Goal: Transaction & Acquisition: Purchase product/service

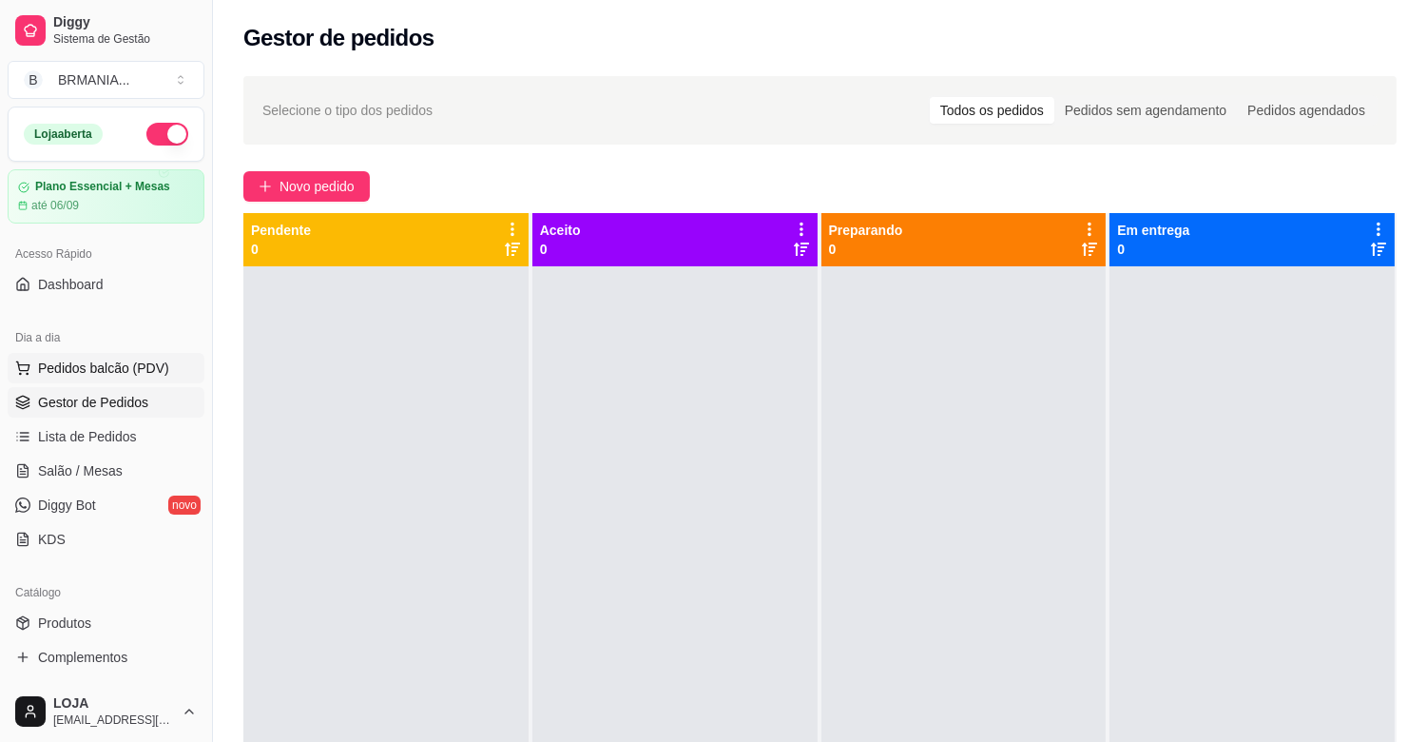
click at [147, 378] on button "Pedidos balcão (PDV)" at bounding box center [106, 368] width 197 height 30
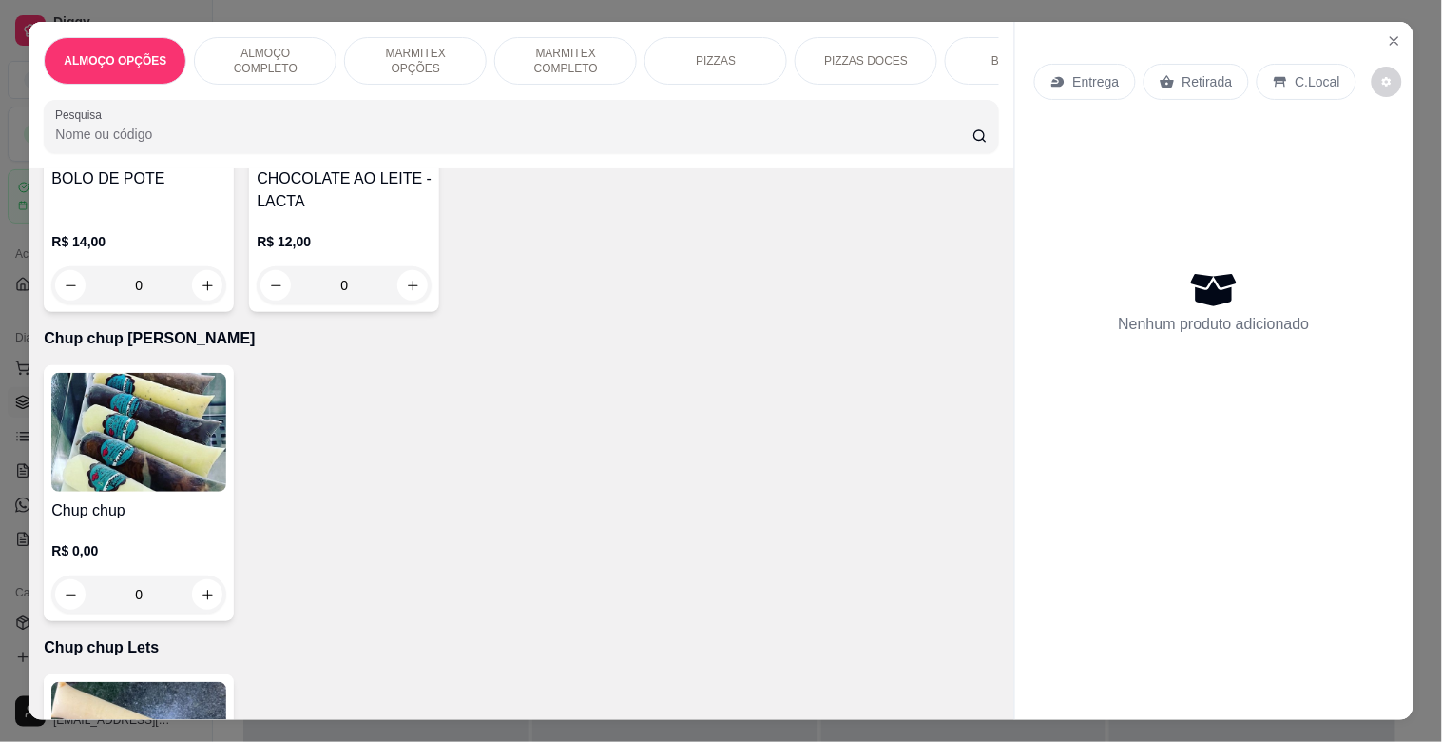
scroll to position [9044, 0]
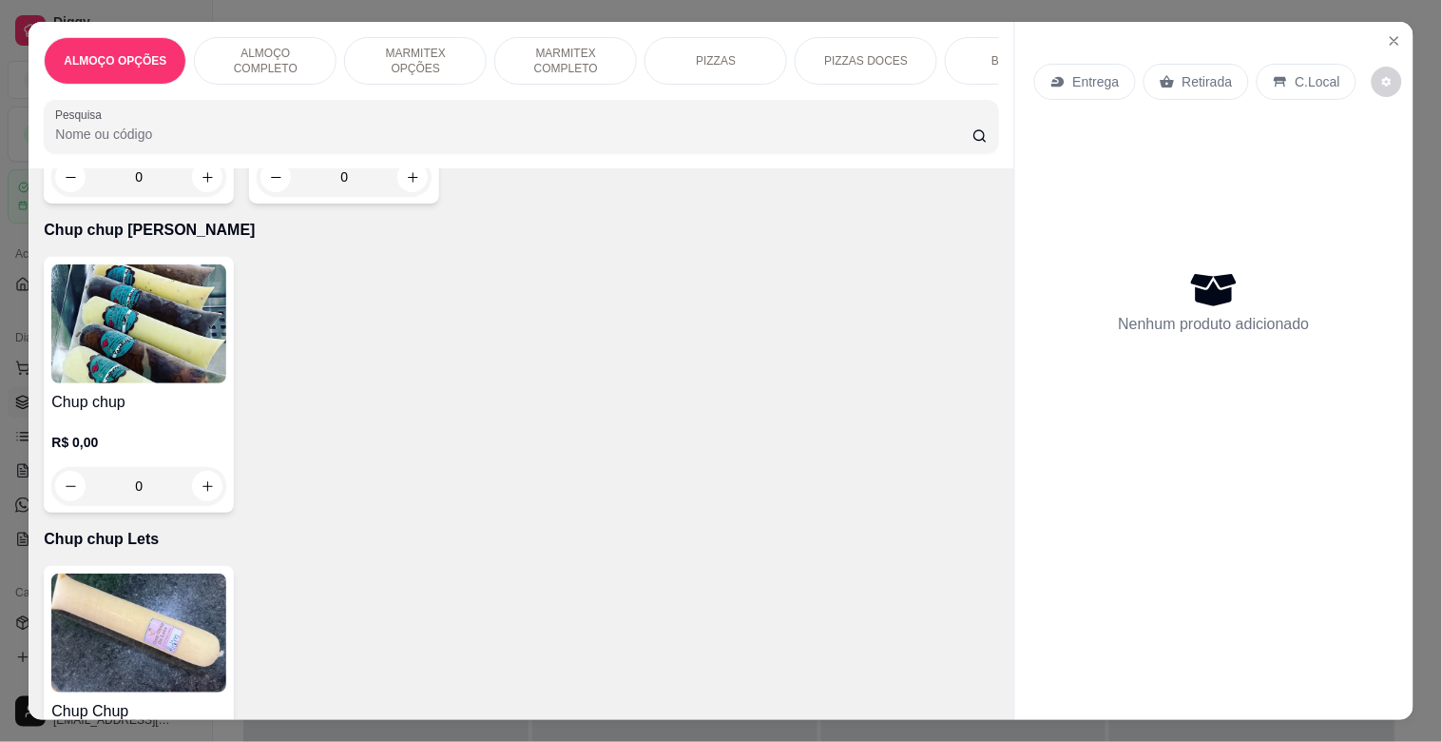
click at [155, 318] on img at bounding box center [138, 323] width 175 height 119
click at [89, 305] on img at bounding box center [138, 323] width 175 height 119
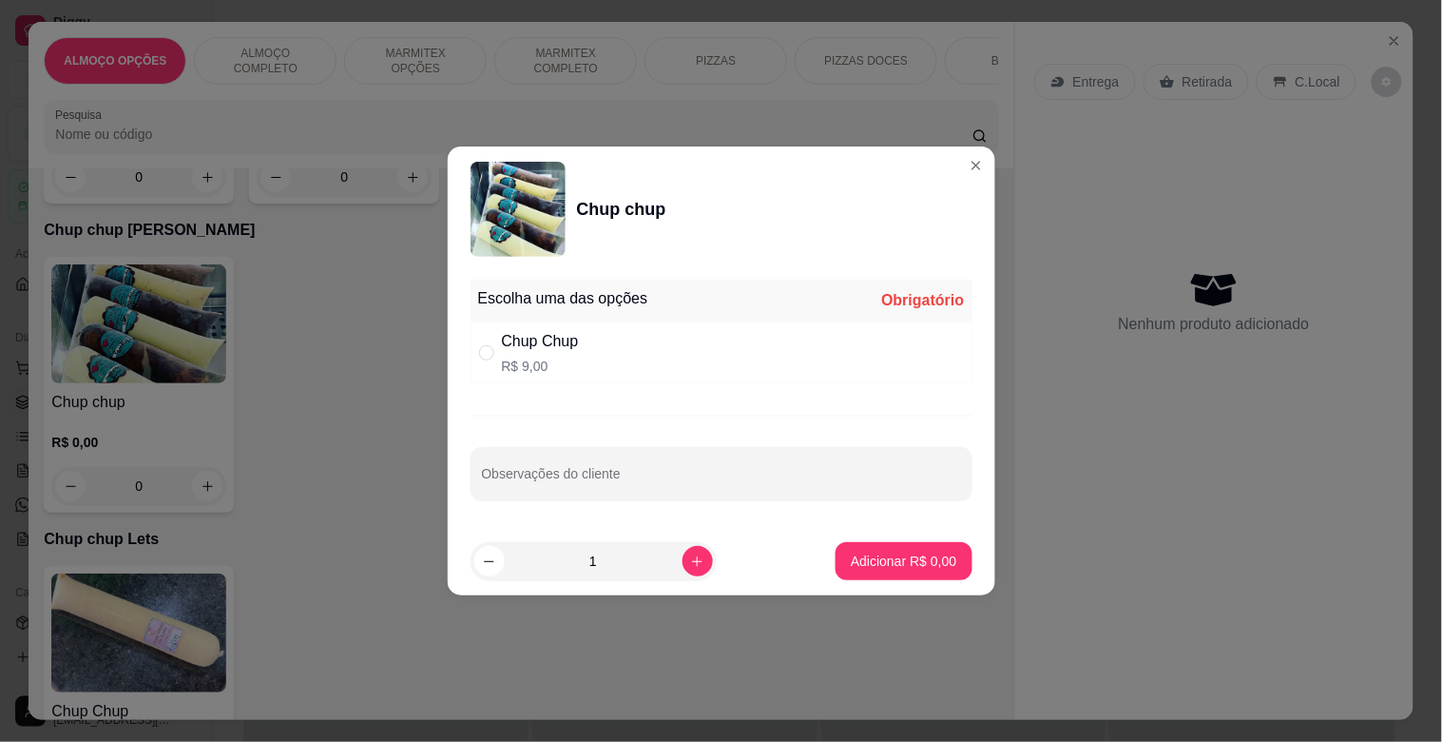
click at [549, 362] on p "R$ 9,00" at bounding box center [540, 366] width 77 height 19
radio input "true"
click at [690, 561] on icon "increase-product-quantity" at bounding box center [697, 561] width 14 height 14
click at [692, 561] on icon "increase-product-quantity" at bounding box center [697, 561] width 10 height 10
type input "3"
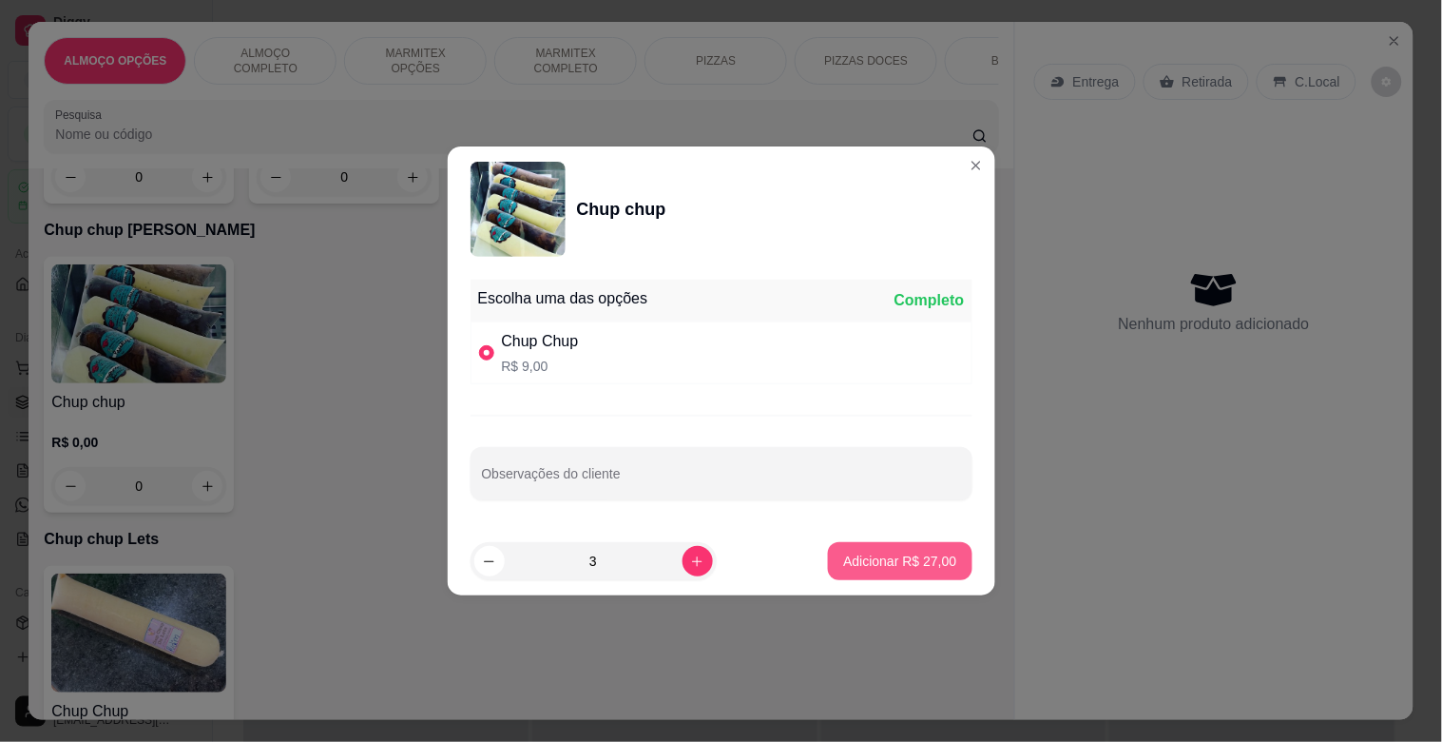
click at [882, 573] on button "Adicionar R$ 27,00" at bounding box center [900, 561] width 144 height 38
type input "3"
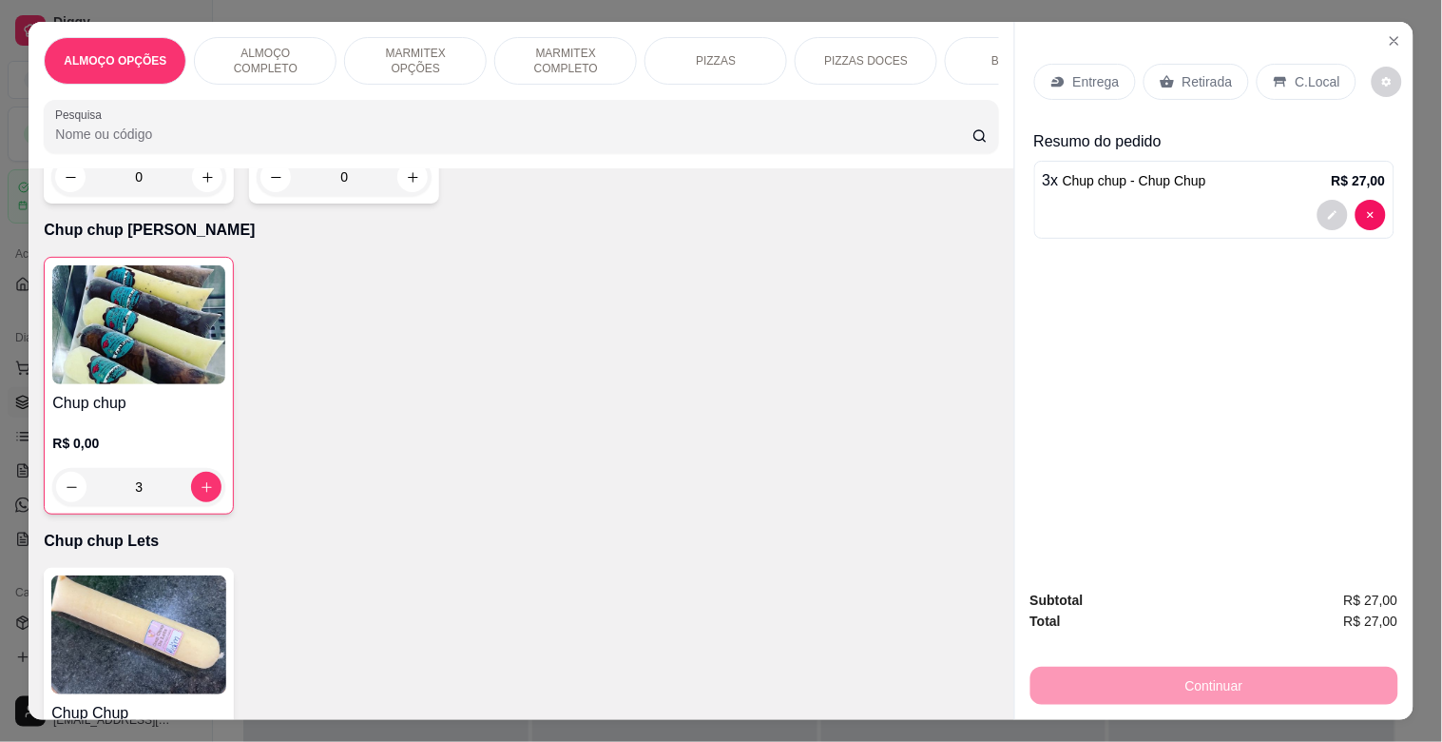
click at [141, 584] on img at bounding box center [138, 634] width 175 height 119
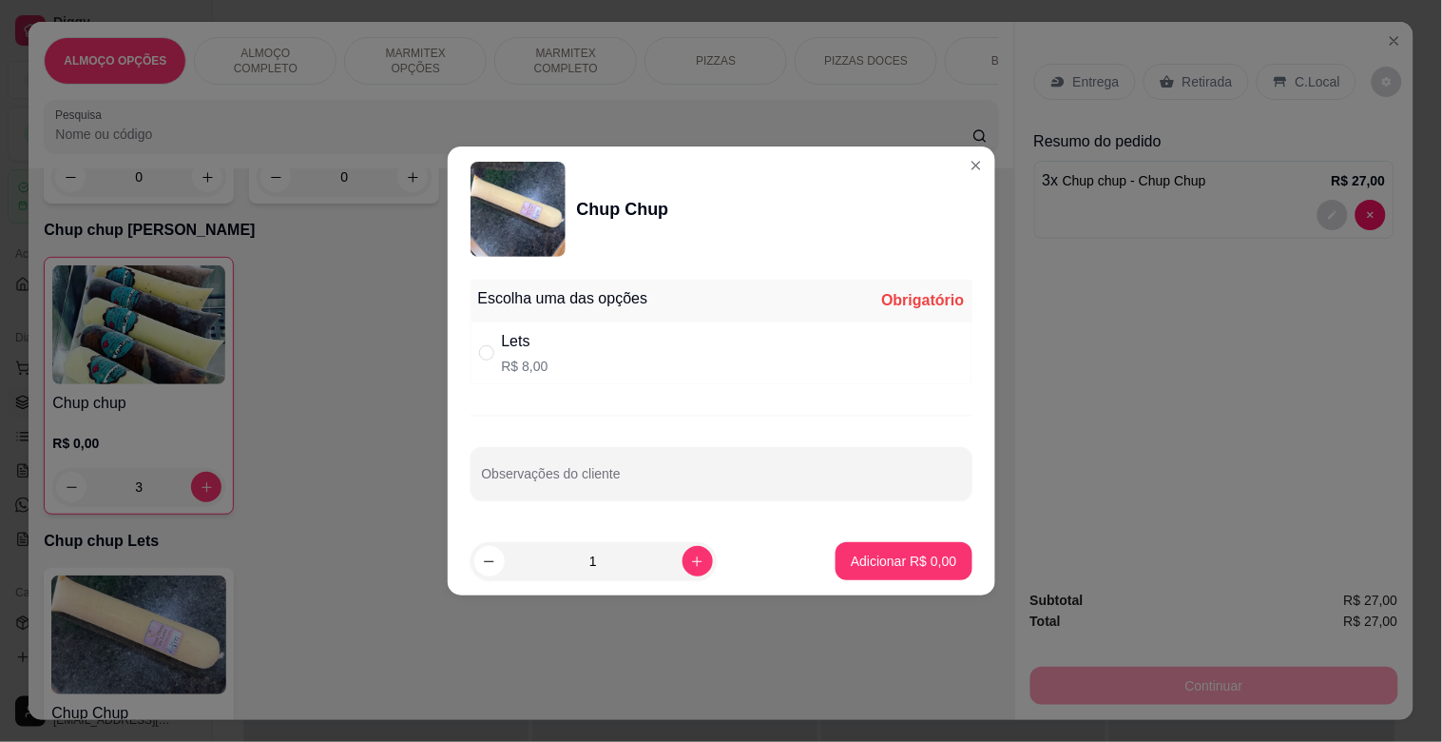
click at [559, 364] on div "Lets R$ 8,00" at bounding box center [722, 352] width 502 height 63
radio input "true"
click at [934, 559] on p "Adicionar R$ 8,00" at bounding box center [904, 560] width 106 height 19
type input "1"
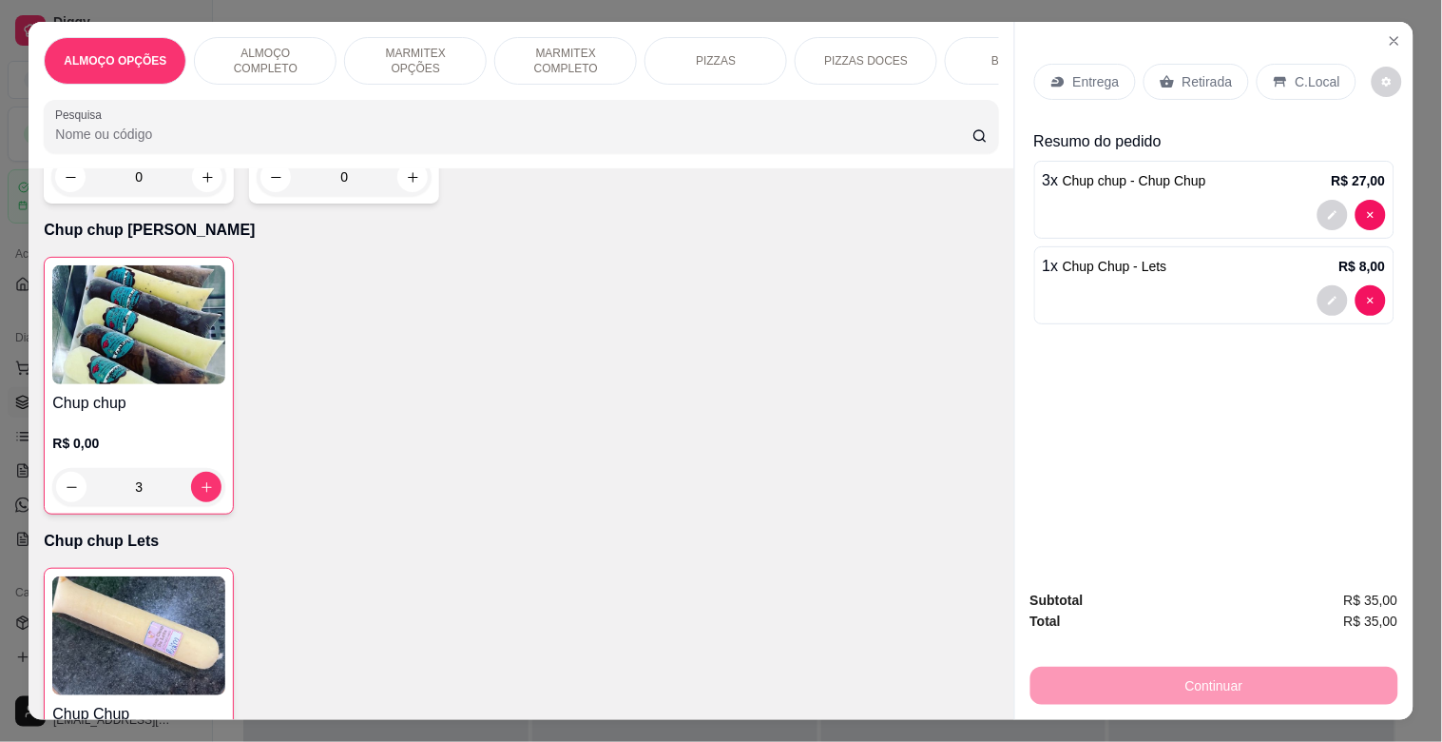
click at [1206, 74] on p "Retirada" at bounding box center [1208, 81] width 50 height 19
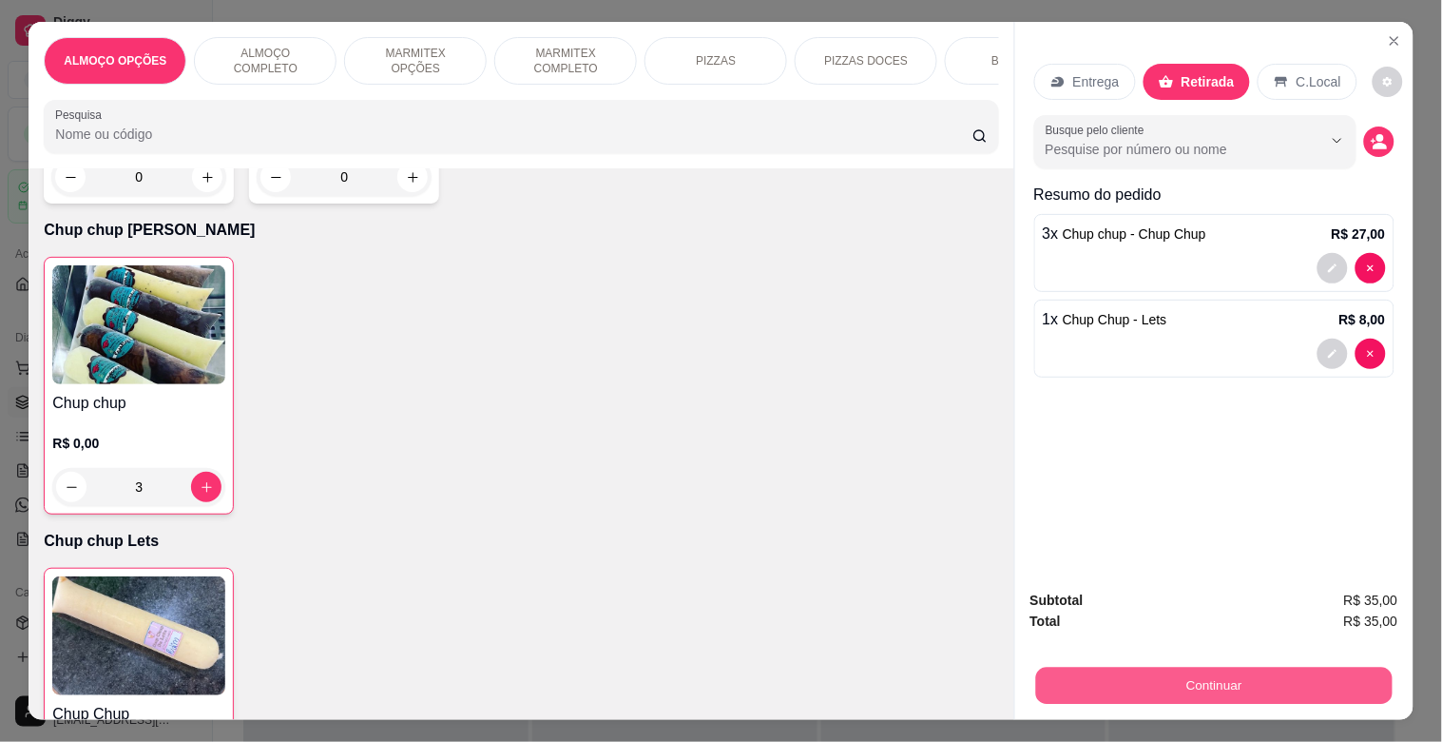
click at [1275, 691] on button "Continuar" at bounding box center [1213, 685] width 357 height 37
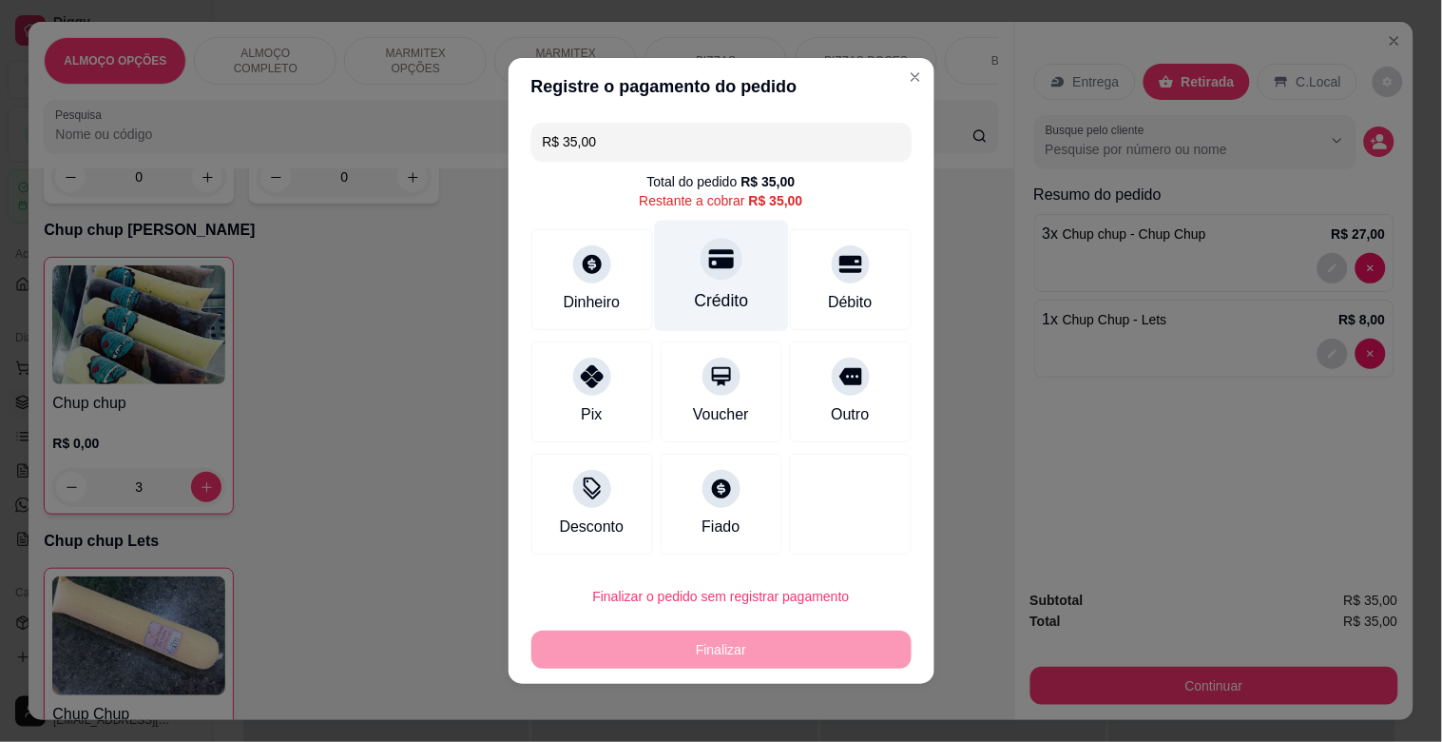
click at [721, 288] on div "Crédito" at bounding box center [721, 300] width 54 height 25
type input "R$ 0,00"
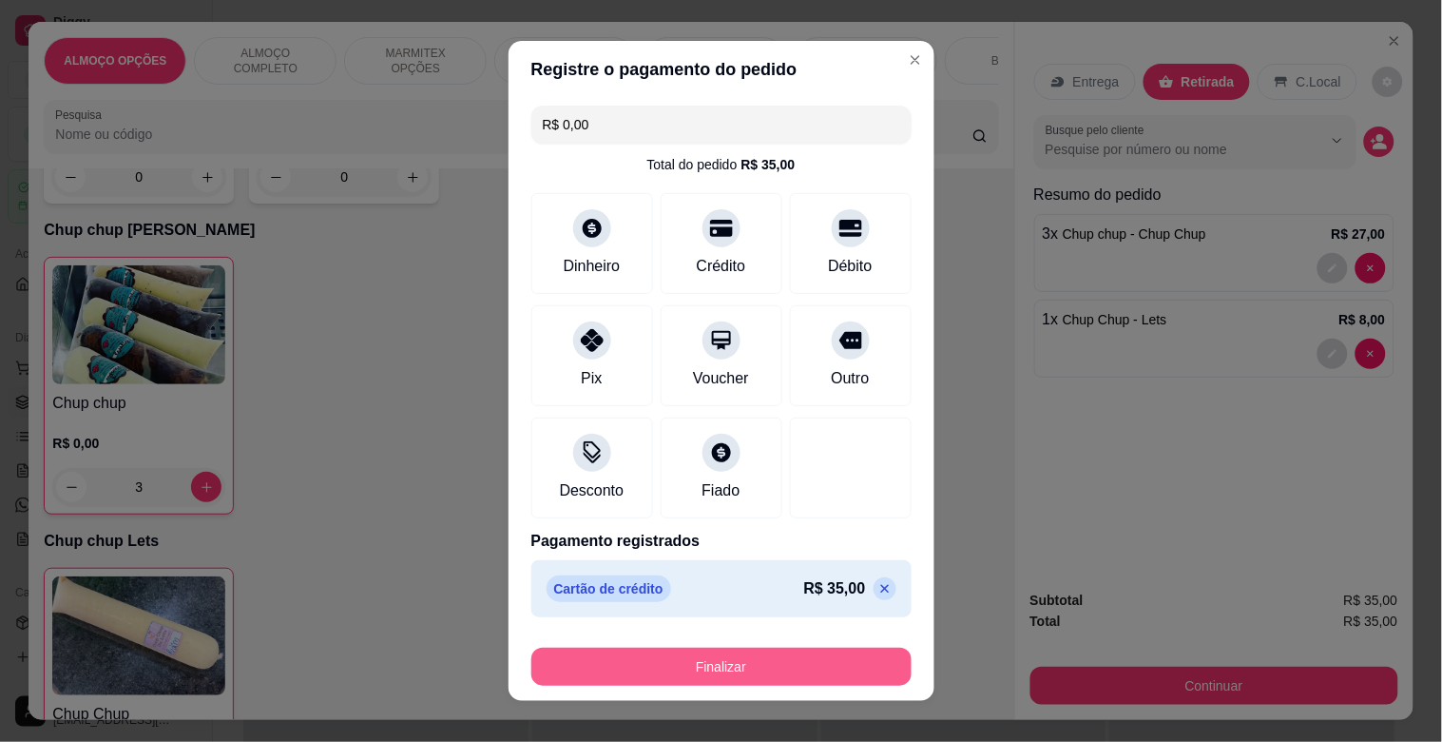
click at [783, 662] on button "Finalizar" at bounding box center [722, 667] width 380 height 38
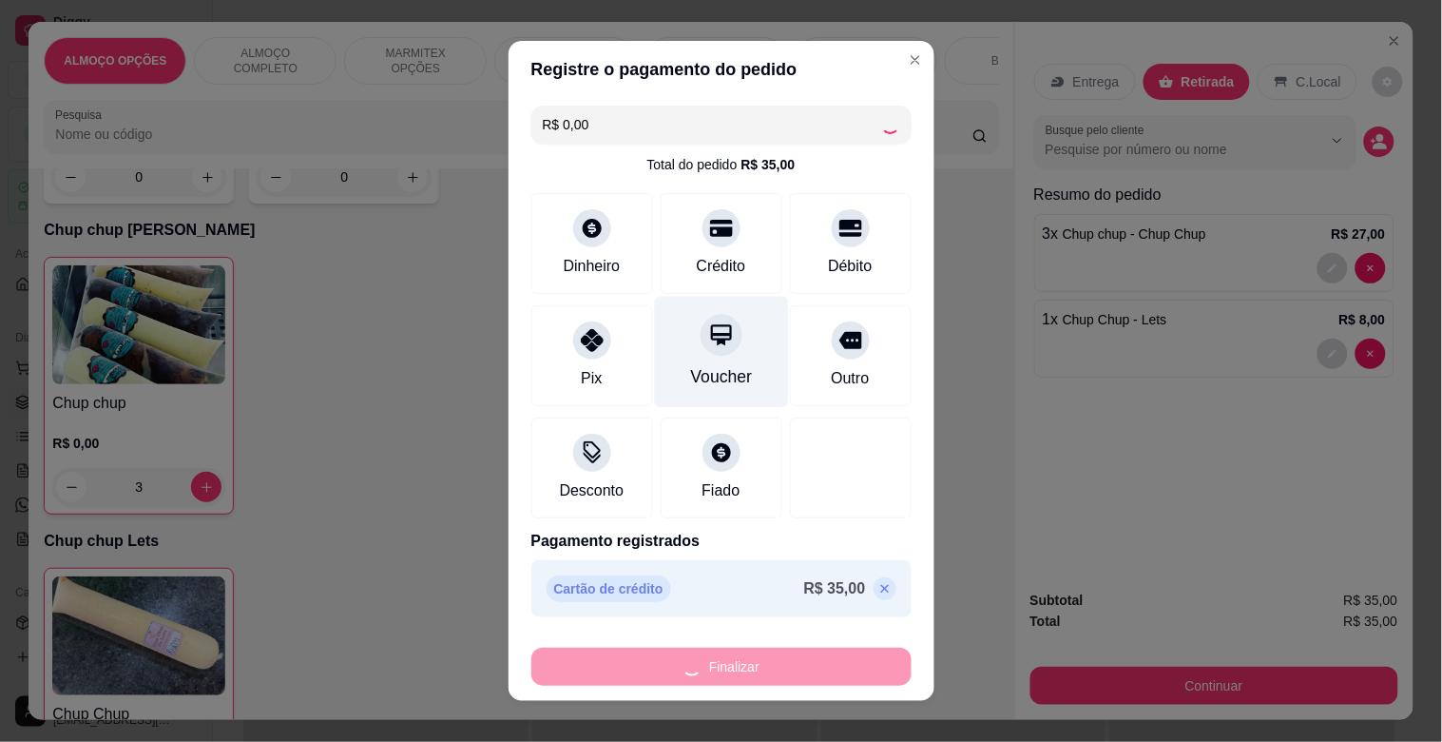
type input "0"
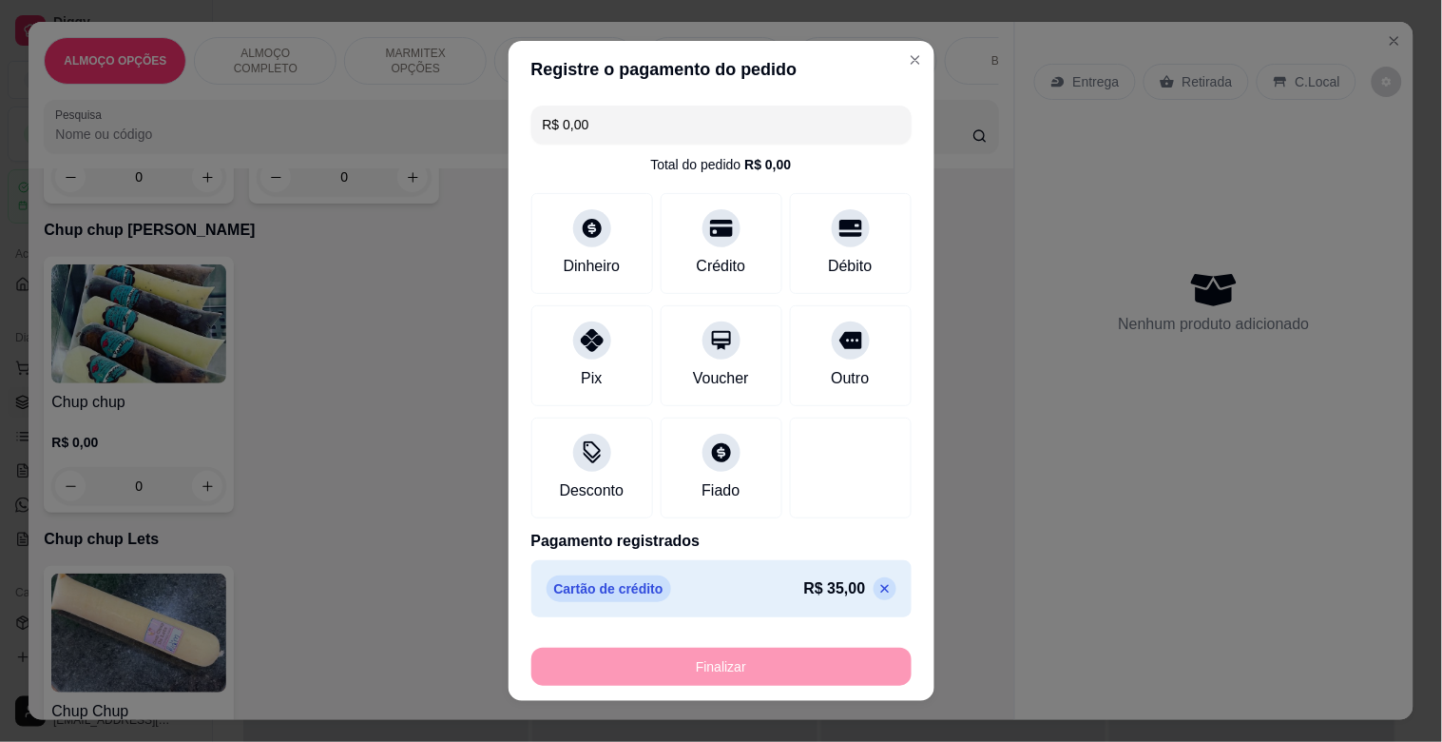
type input "-R$ 35,00"
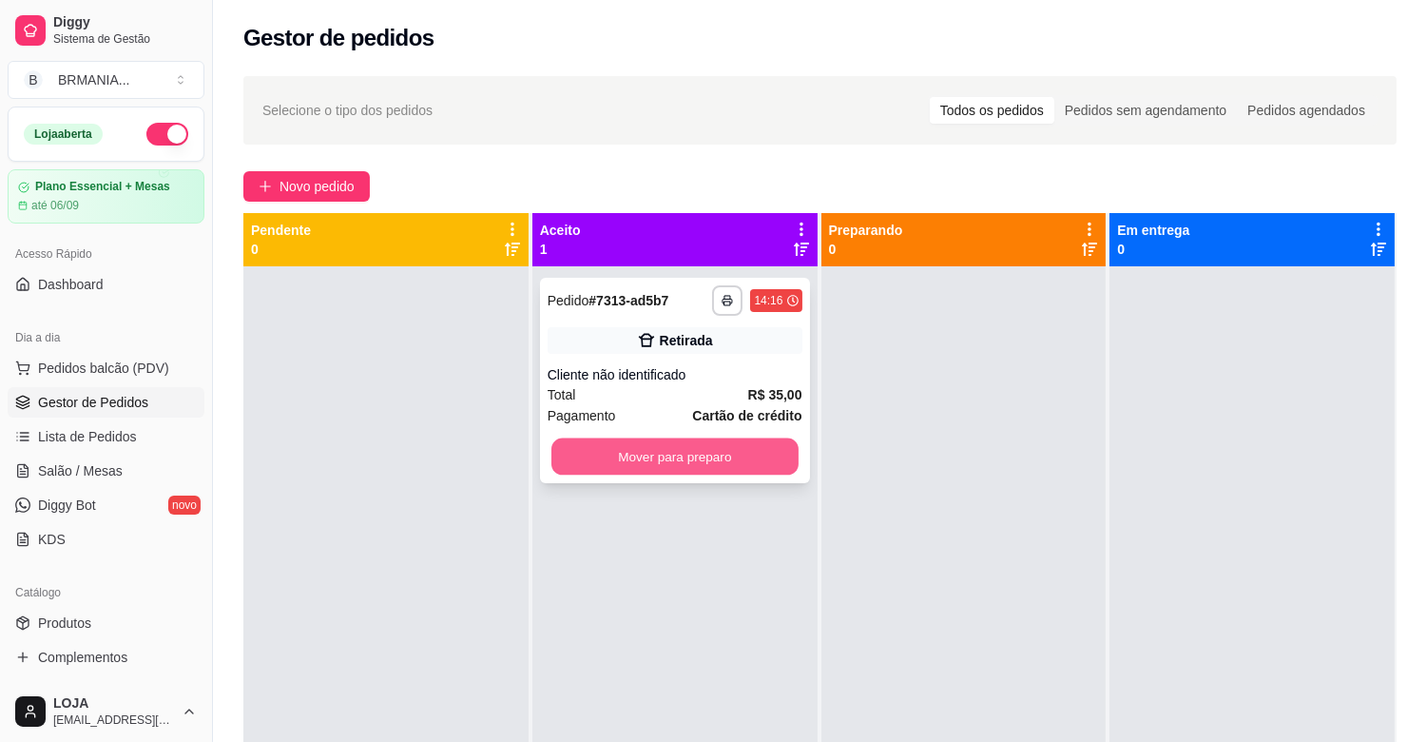
click at [656, 461] on button "Mover para preparo" at bounding box center [674, 456] width 247 height 37
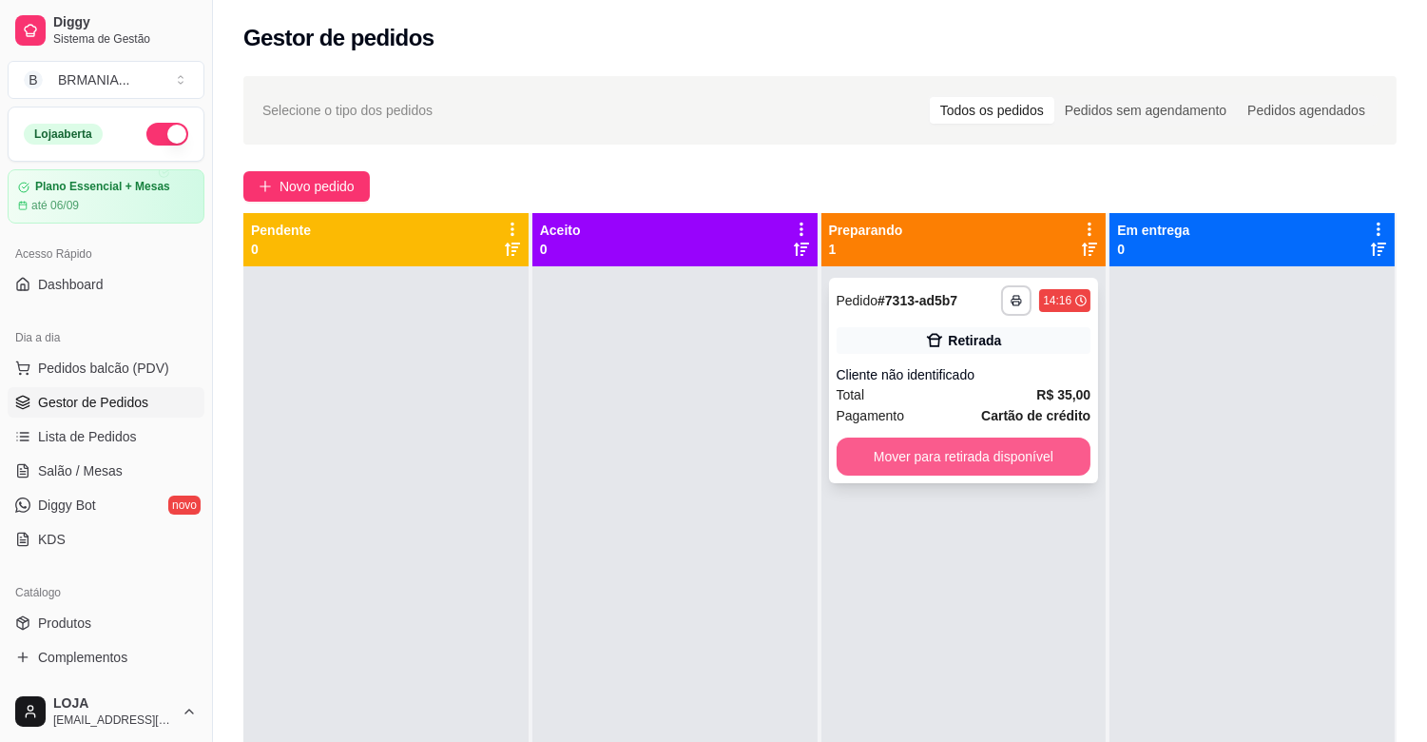
click at [996, 448] on button "Mover para retirada disponível" at bounding box center [964, 456] width 255 height 38
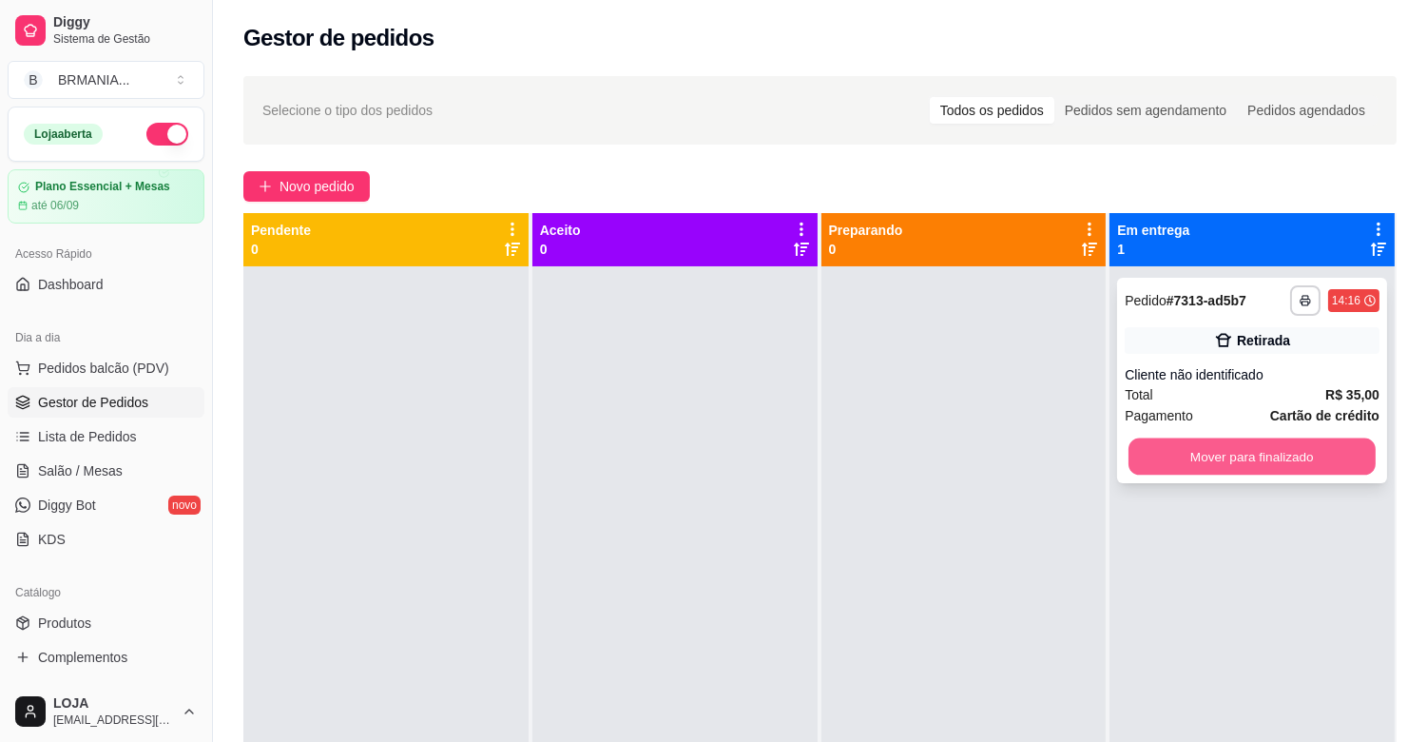
click at [1164, 452] on button "Mover para finalizado" at bounding box center [1252, 456] width 247 height 37
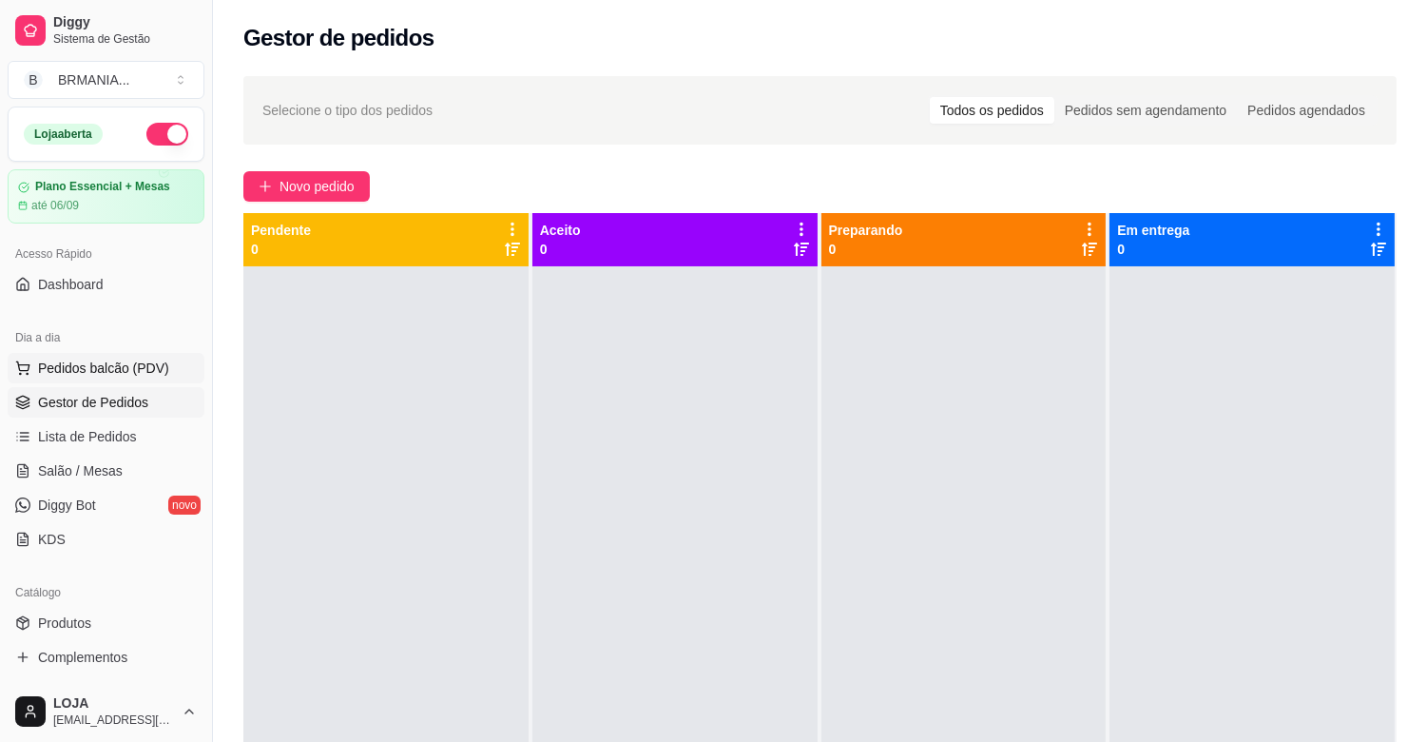
click at [155, 361] on span "Pedidos balcão (PDV)" at bounding box center [103, 367] width 131 height 19
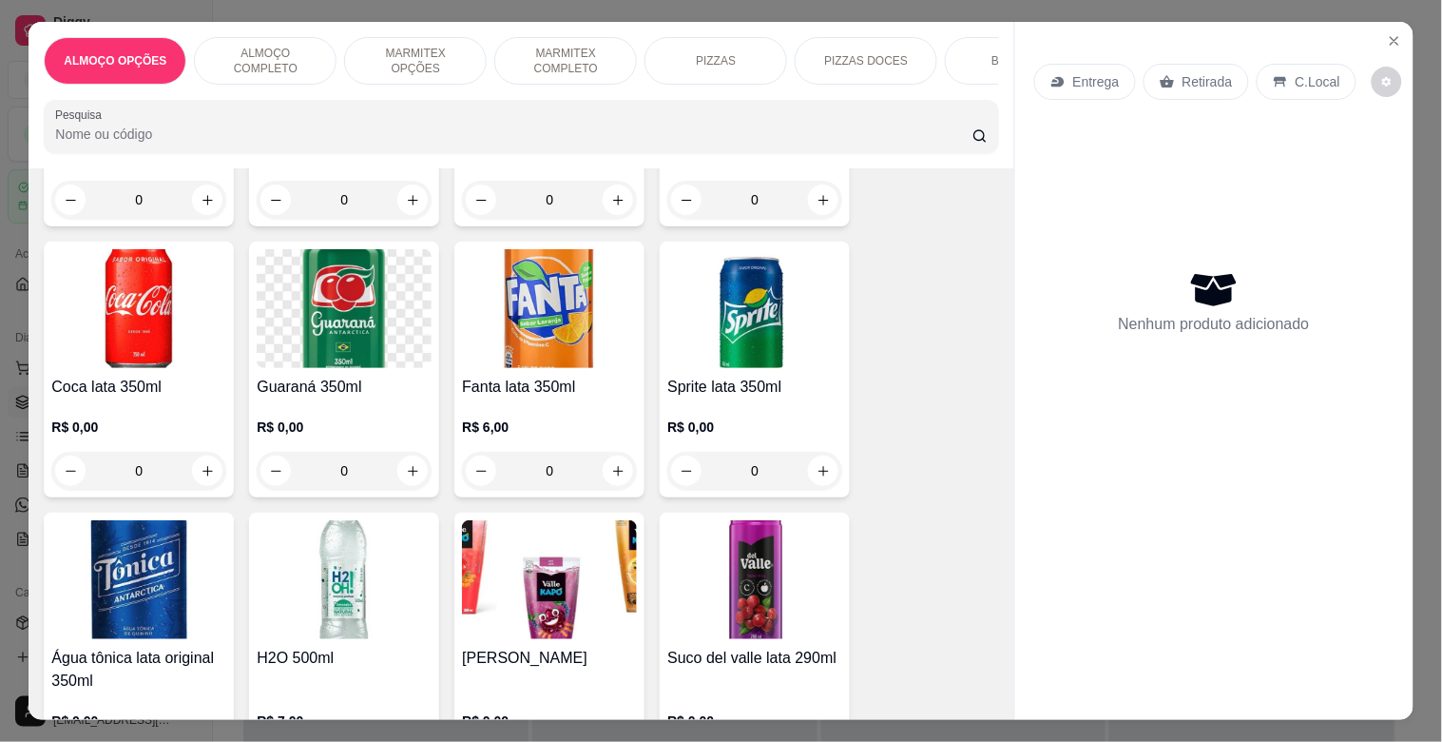
scroll to position [1723, 0]
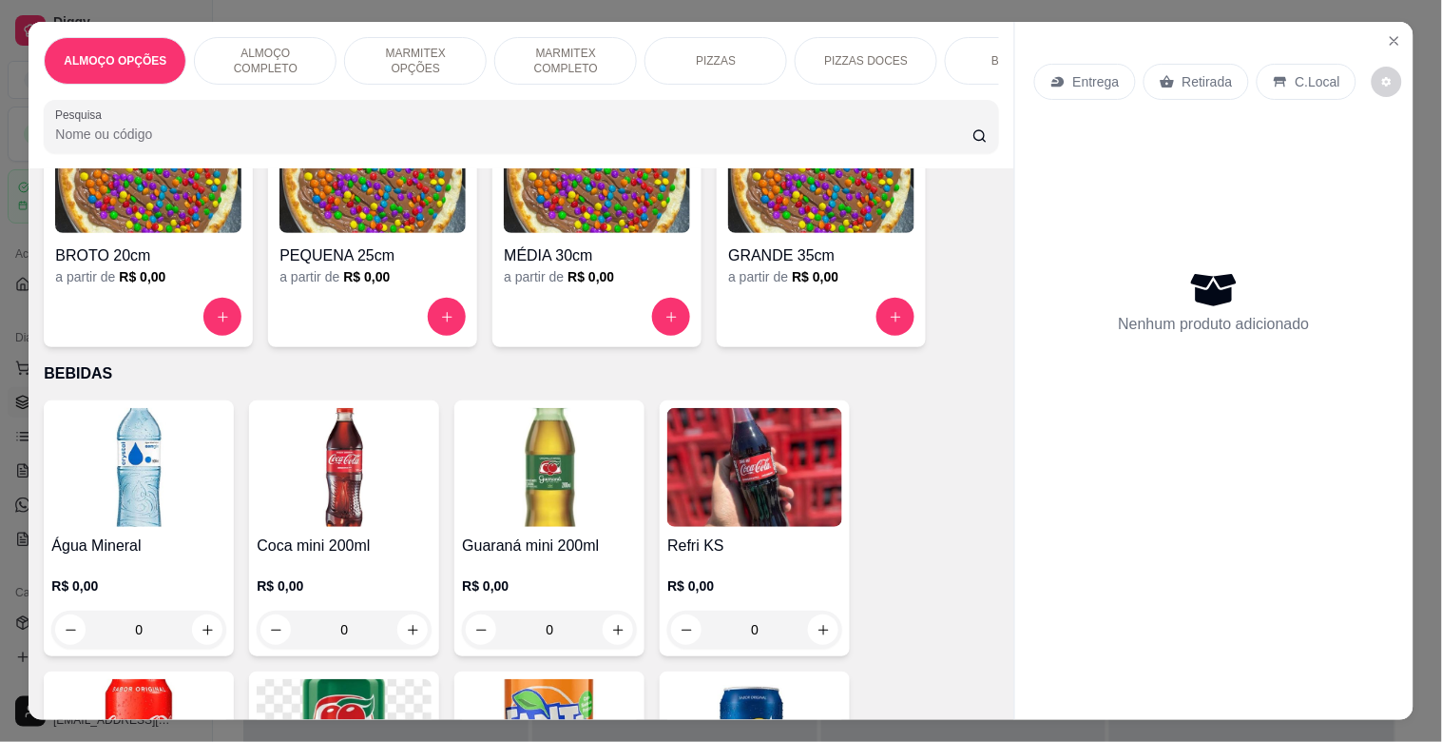
click at [358, 502] on img at bounding box center [344, 467] width 175 height 119
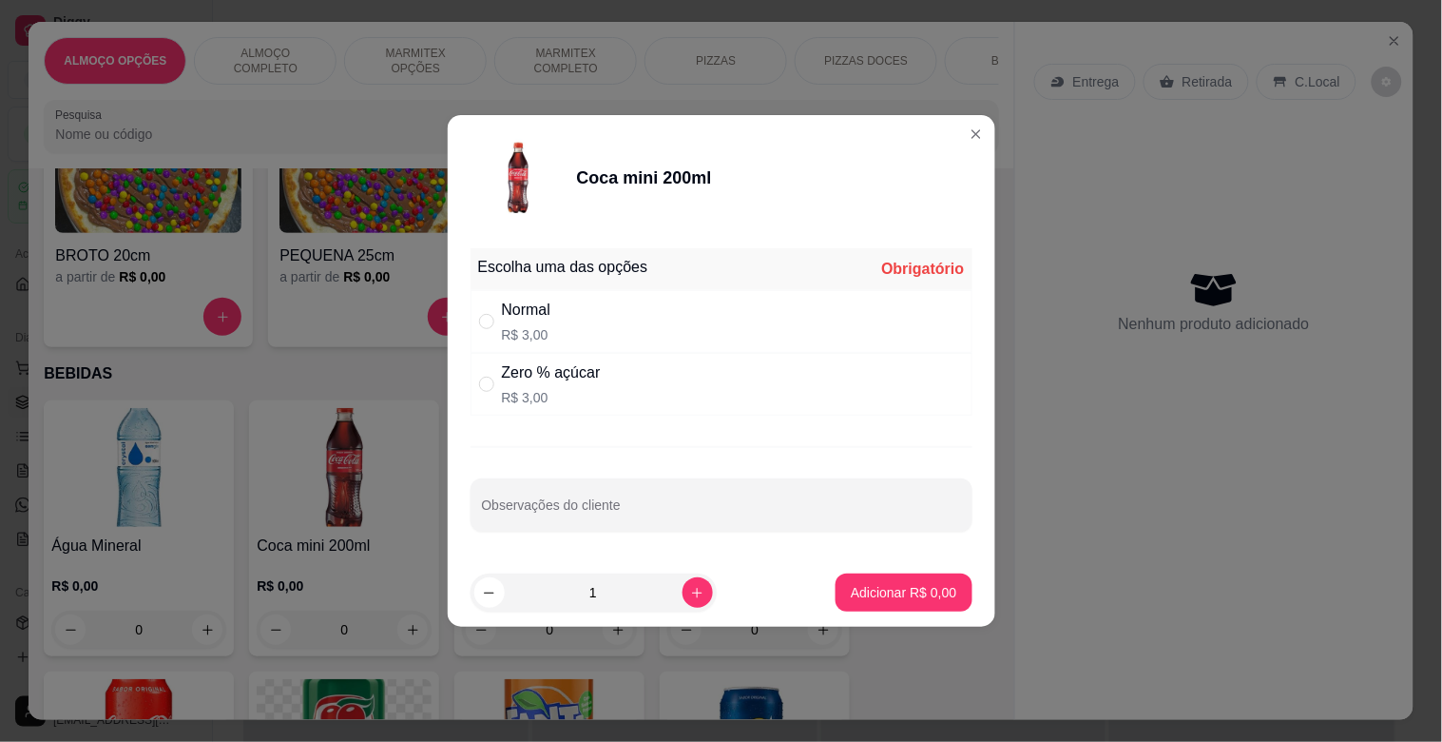
click at [591, 388] on p "R$ 3,00" at bounding box center [551, 397] width 99 height 19
radio input "true"
click at [899, 594] on p "Adicionar R$ 3,00" at bounding box center [904, 592] width 106 height 19
type input "1"
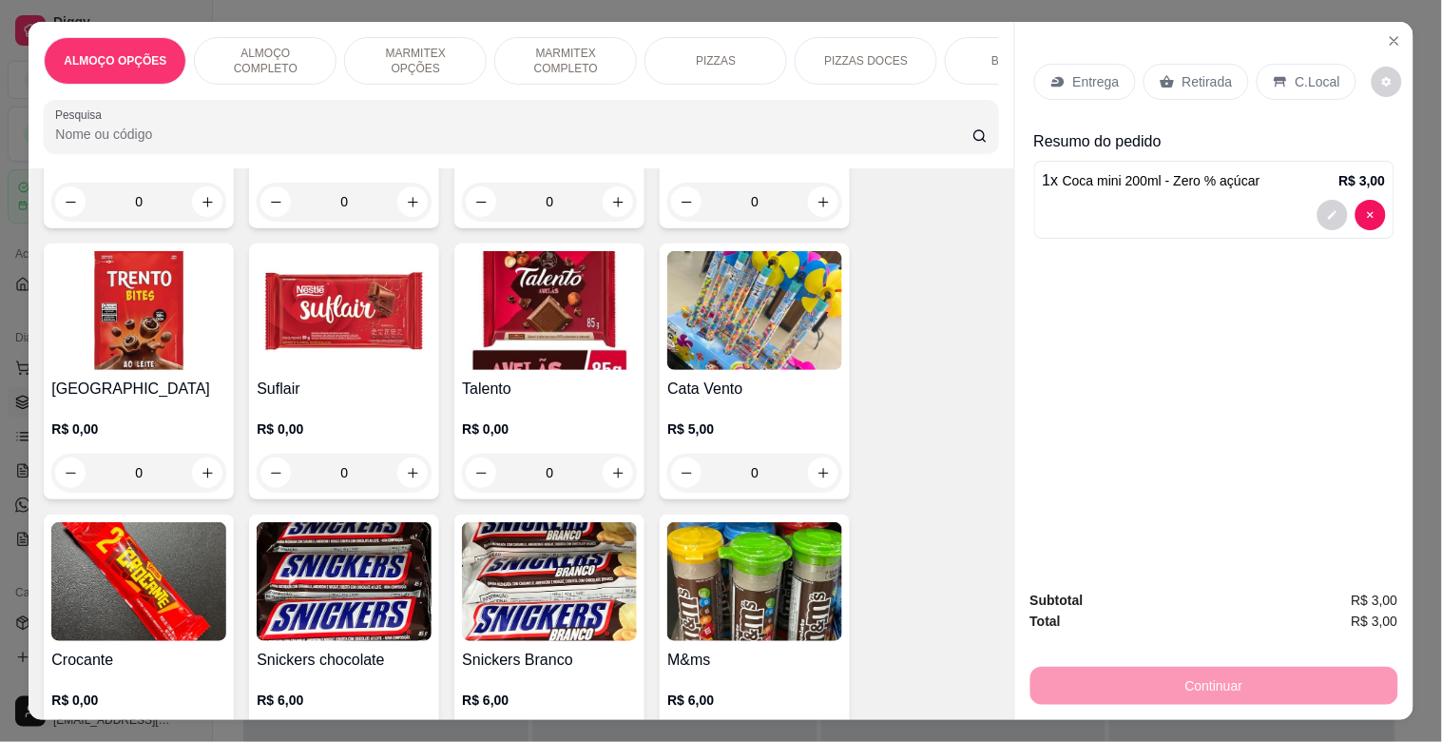
scroll to position [7970, 0]
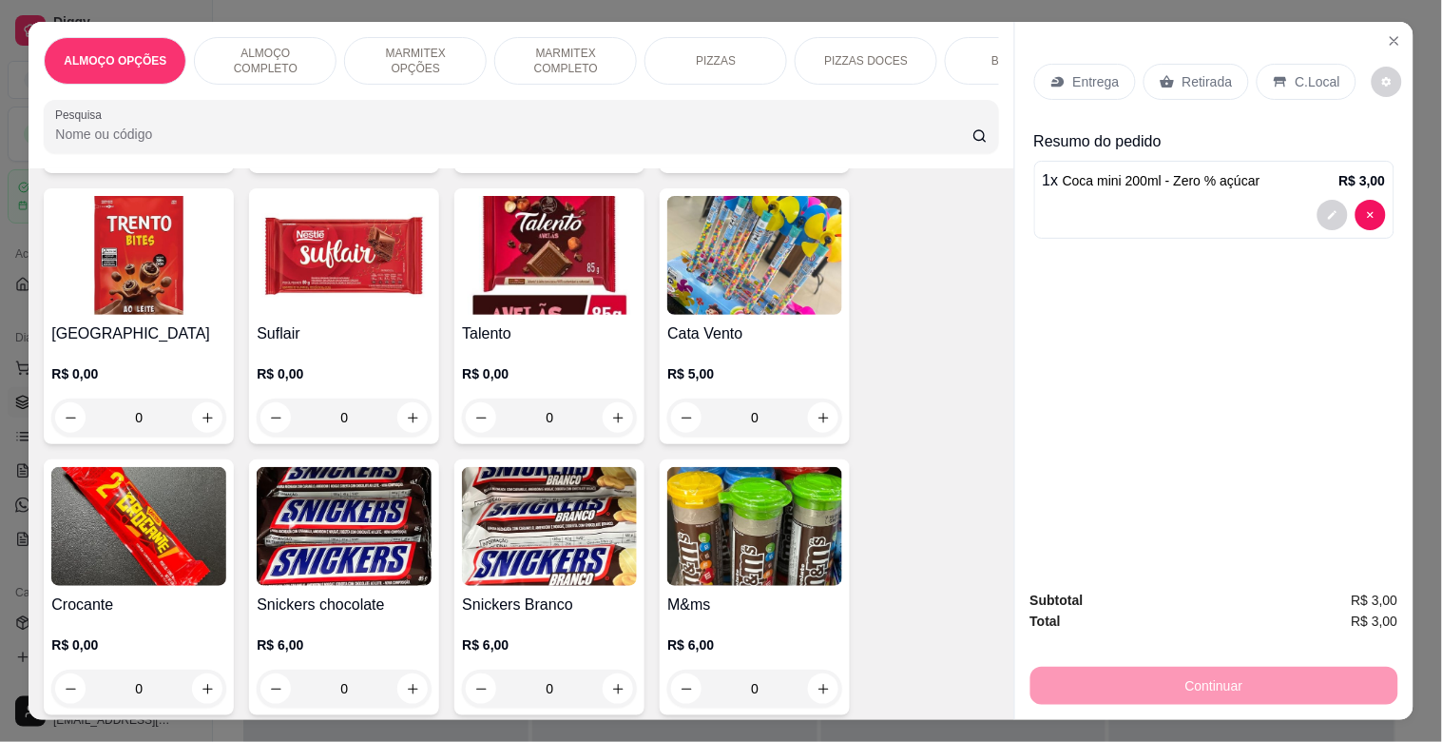
click at [319, 467] on img at bounding box center [344, 526] width 175 height 119
drag, startPoint x: 1191, startPoint y: 79, endPoint x: 1175, endPoint y: 255, distance: 176.6
click at [1192, 73] on p "Retirada" at bounding box center [1208, 81] width 50 height 19
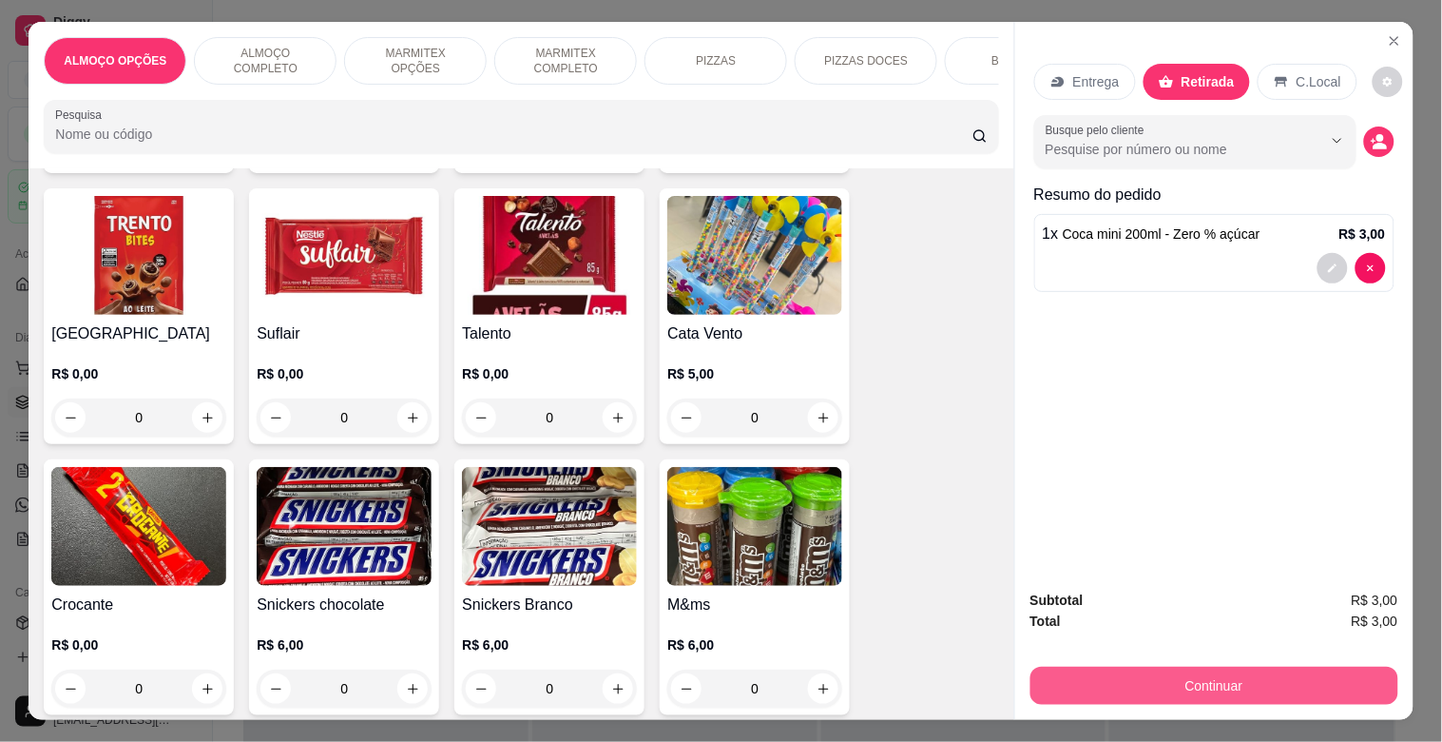
click at [1258, 686] on button "Continuar" at bounding box center [1215, 686] width 368 height 38
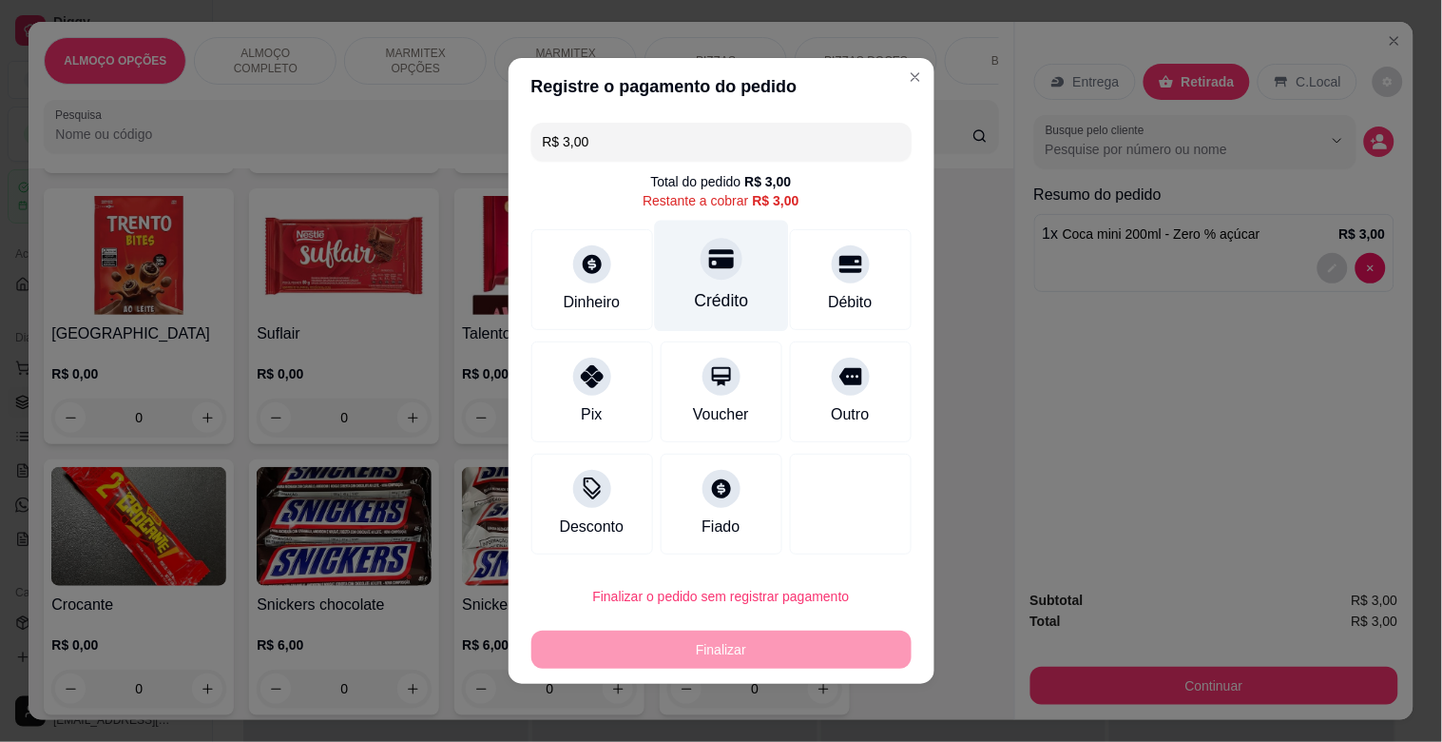
click at [706, 300] on div "Crédito" at bounding box center [721, 300] width 54 height 25
type input "R$ 0,00"
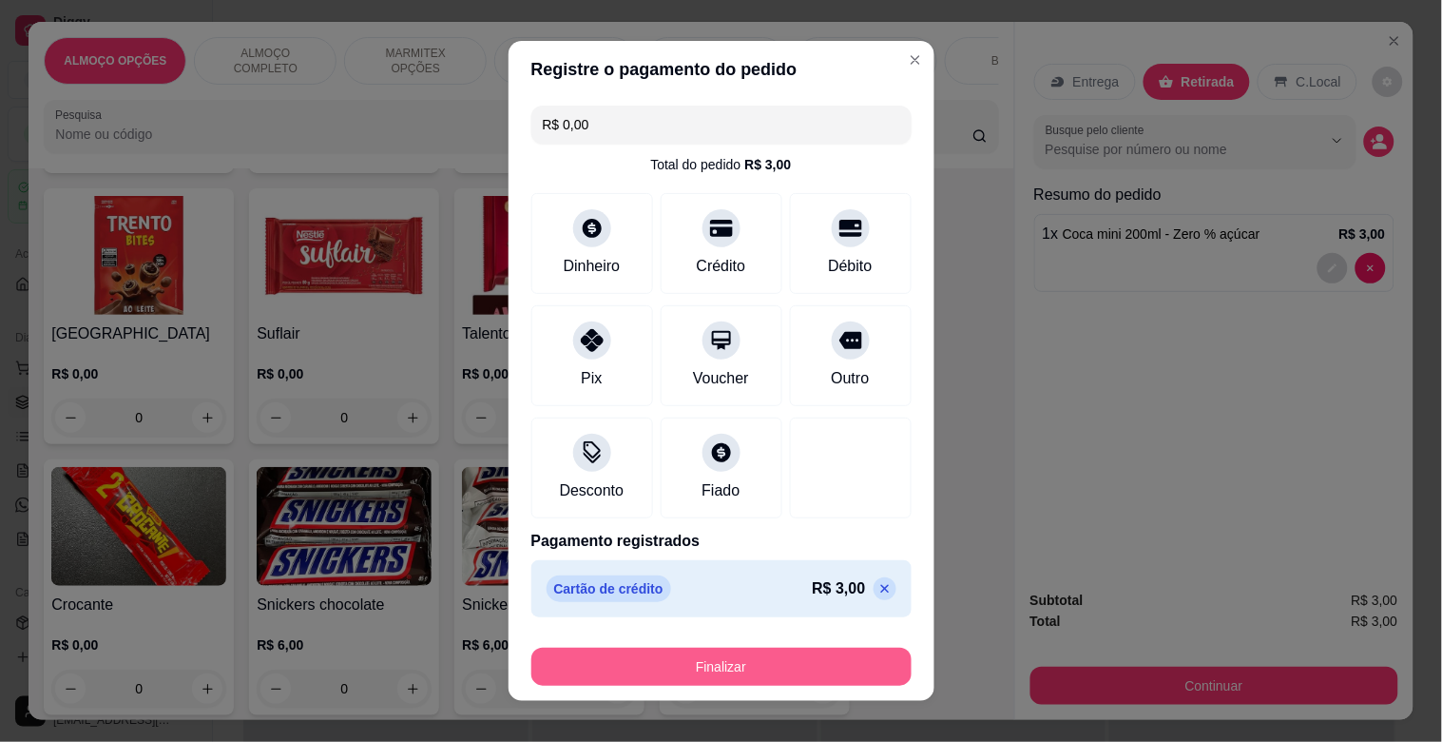
click at [757, 671] on button "Finalizar" at bounding box center [722, 667] width 380 height 38
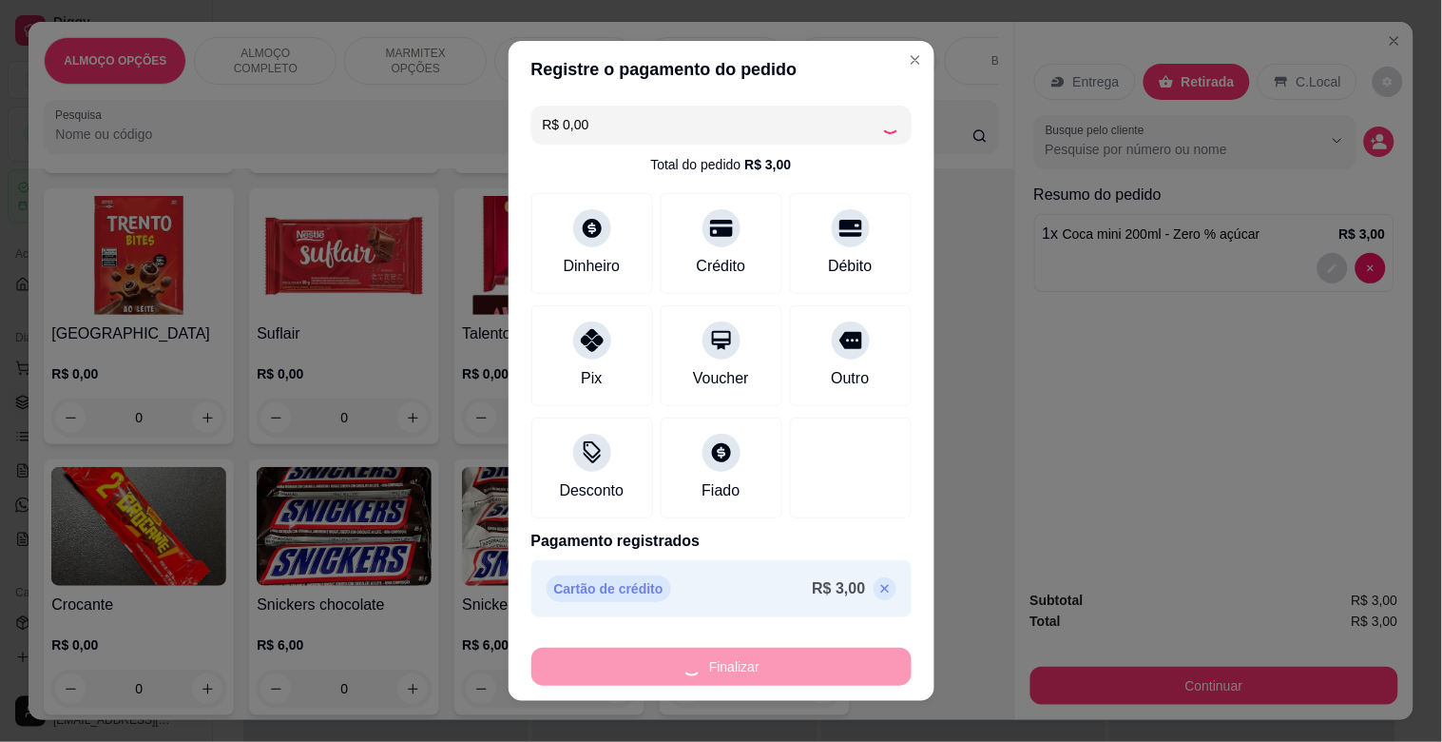
type input "0"
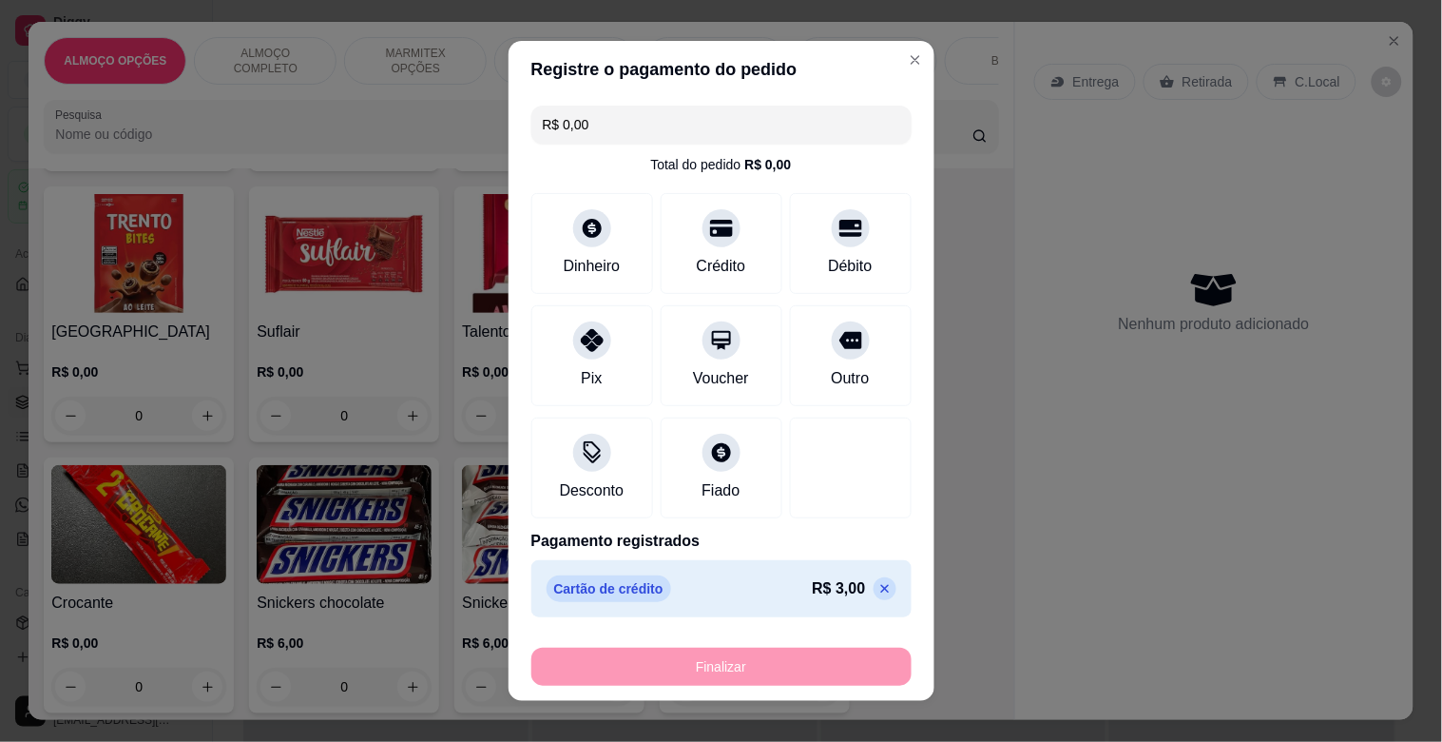
type input "-R$ 3,00"
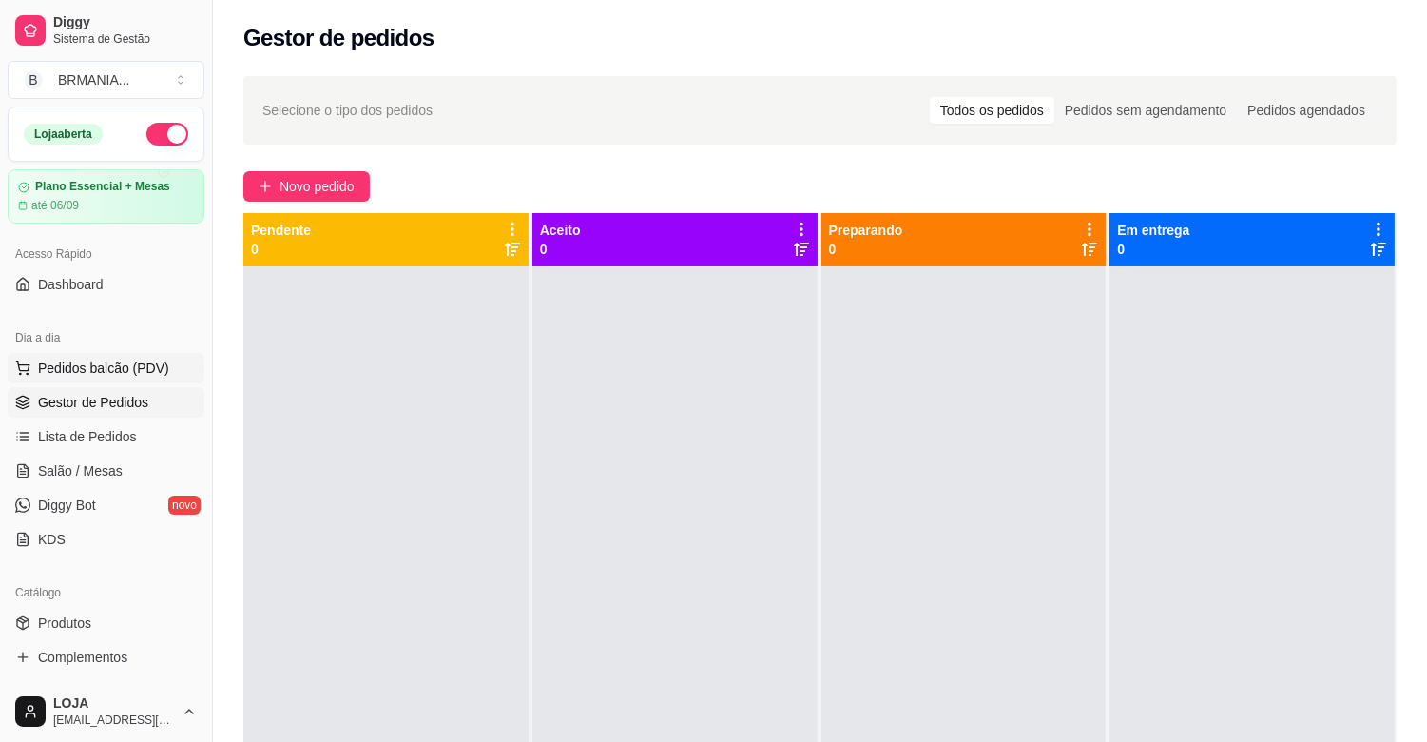
click at [103, 367] on span "Pedidos balcão (PDV)" at bounding box center [103, 367] width 131 height 19
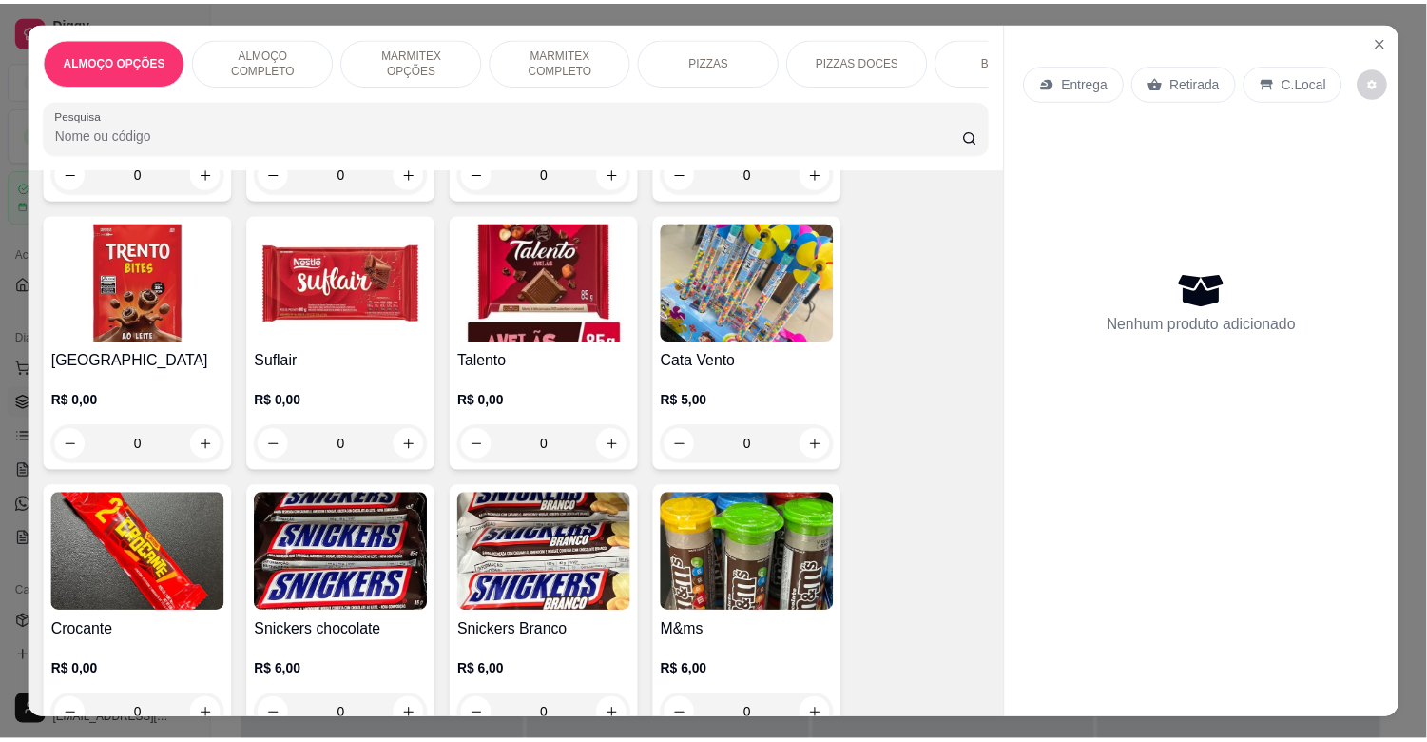
scroll to position [8021, 0]
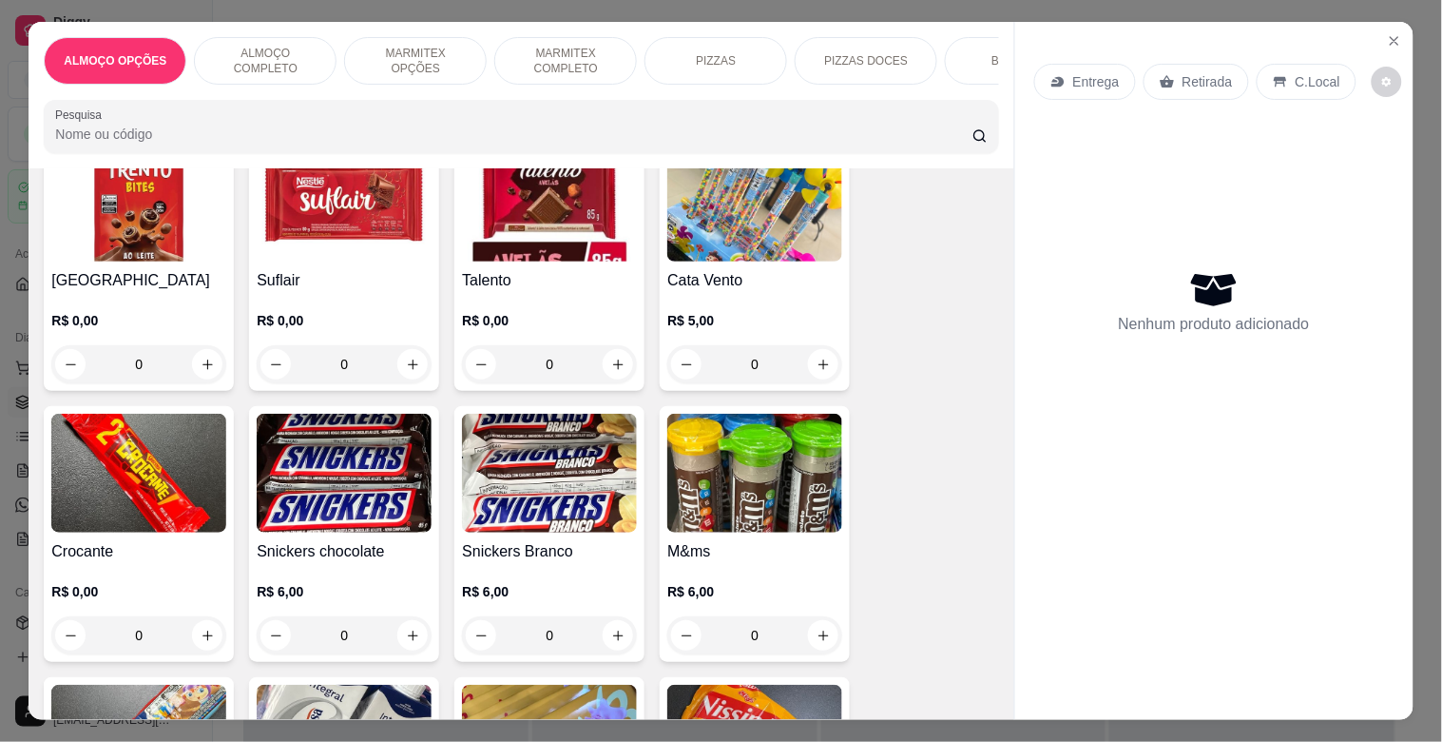
click at [350, 414] on img at bounding box center [344, 473] width 175 height 119
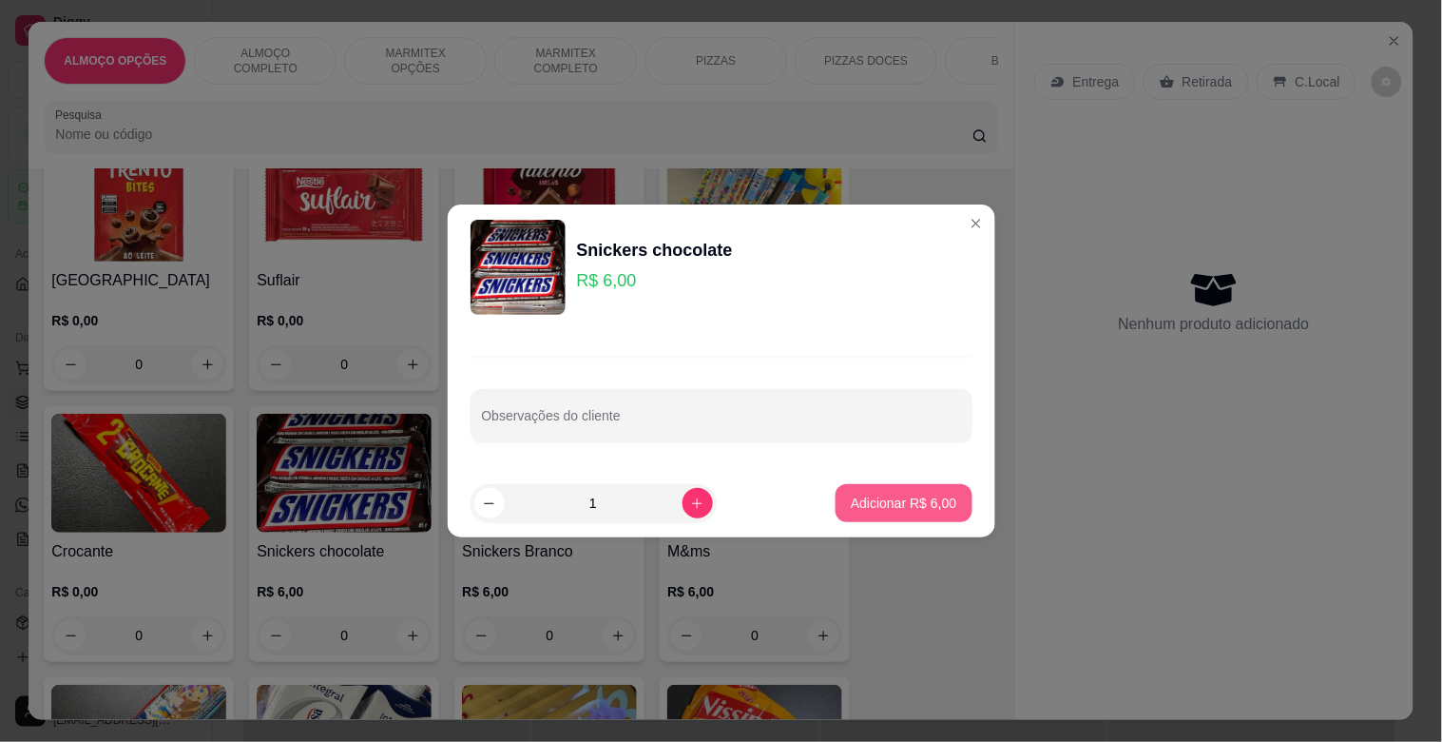
click at [908, 494] on p "Adicionar R$ 6,00" at bounding box center [904, 502] width 106 height 19
type input "1"
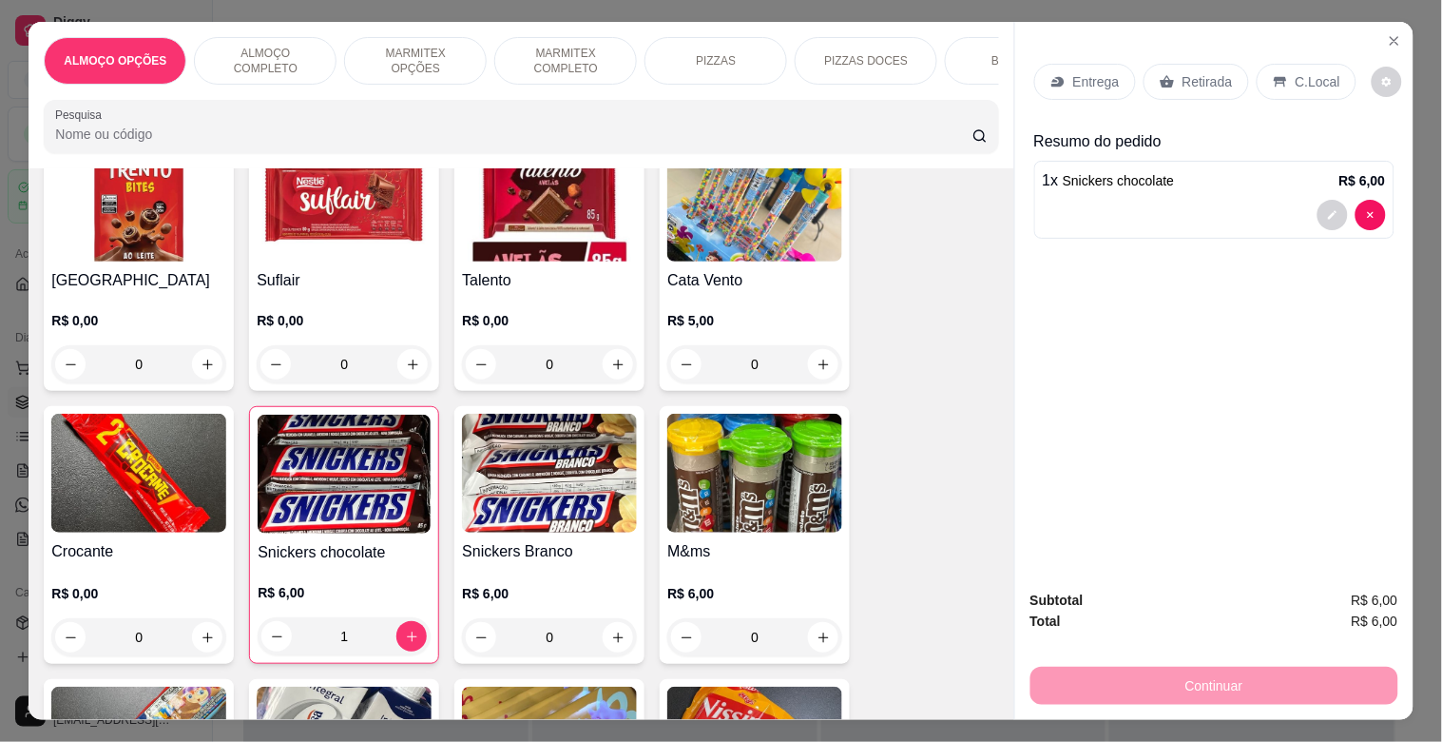
drag, startPoint x: 1204, startPoint y: 76, endPoint x: 1228, endPoint y: 277, distance: 202.0
click at [1203, 76] on p "Retirada" at bounding box center [1208, 81] width 50 height 19
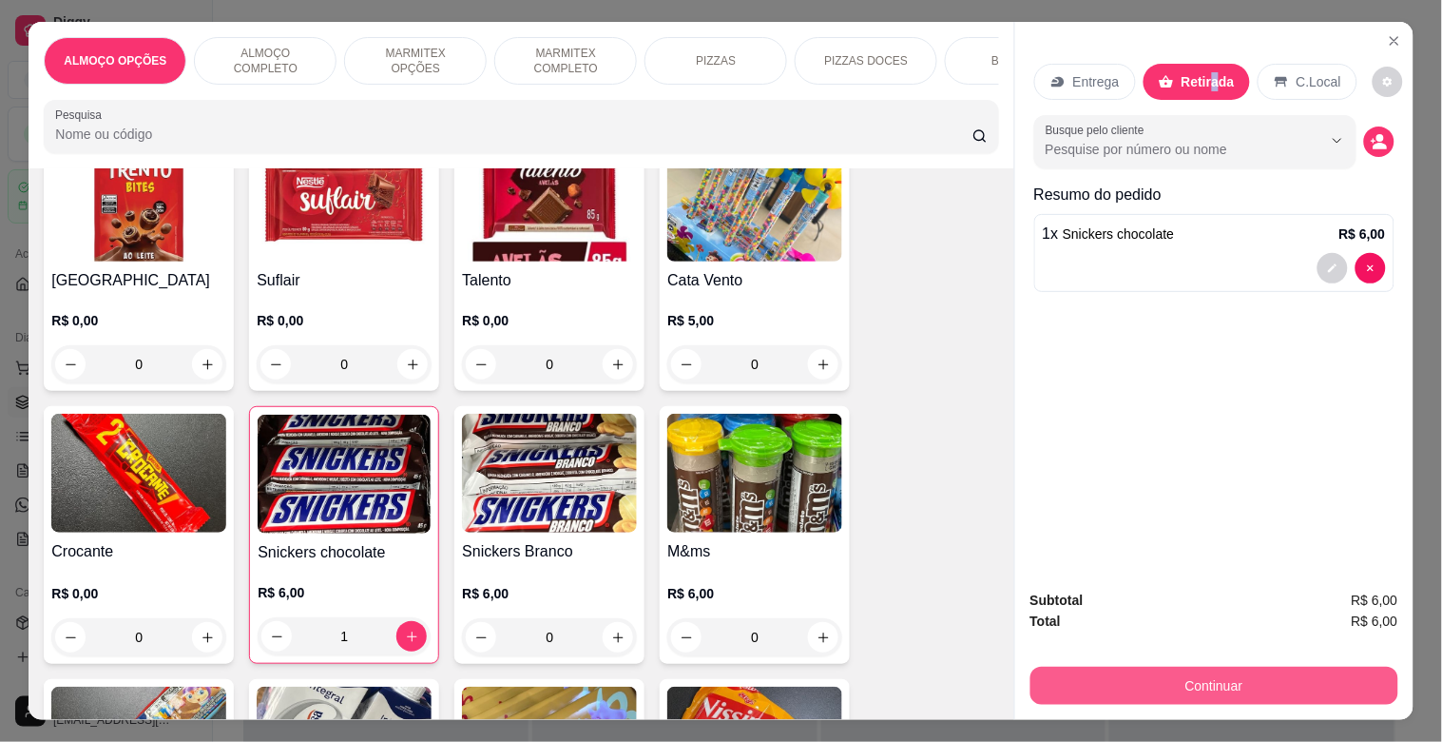
click at [1260, 679] on button "Continuar" at bounding box center [1215, 686] width 368 height 38
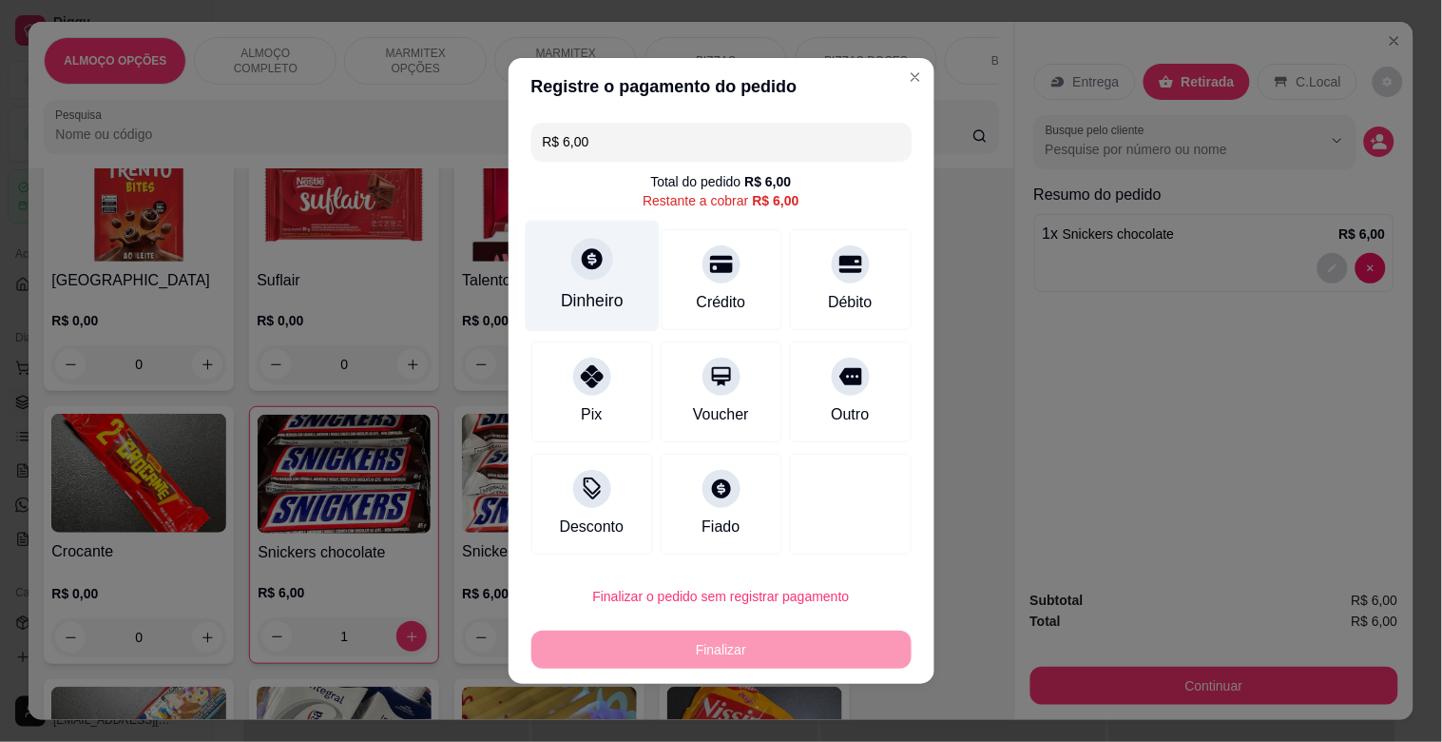
click at [614, 290] on div "Dinheiro" at bounding box center [592, 276] width 134 height 111
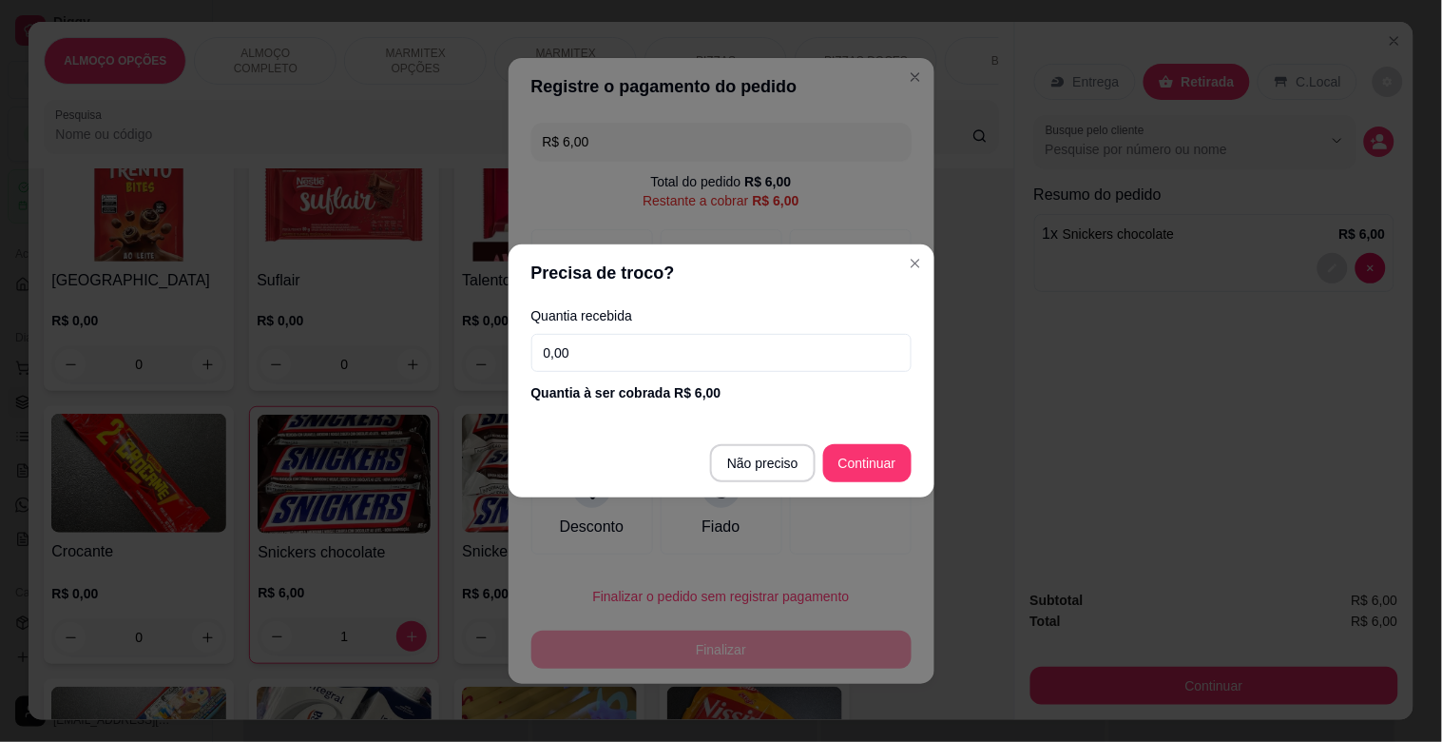
click at [705, 368] on input "0,00" at bounding box center [722, 353] width 380 height 38
type input "50,00"
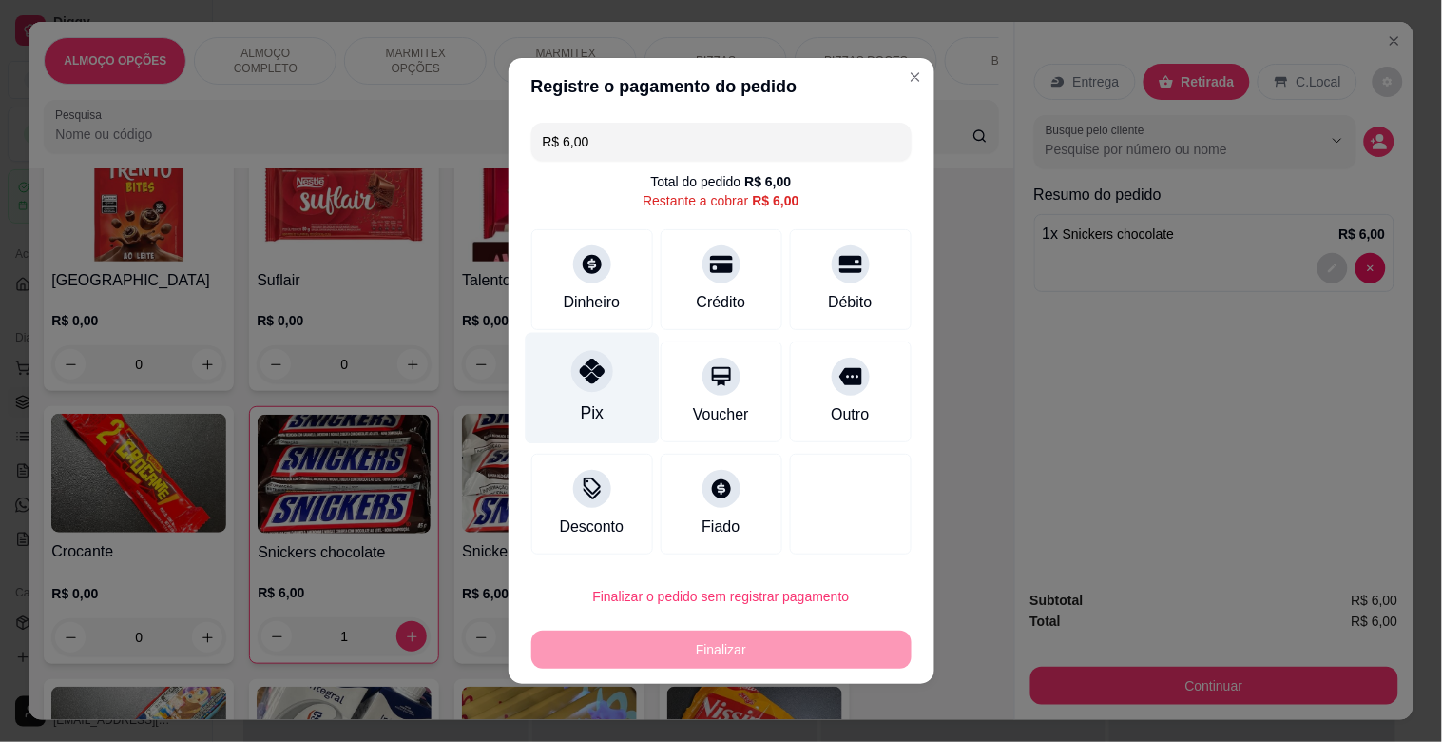
click at [592, 378] on icon at bounding box center [591, 370] width 25 height 25
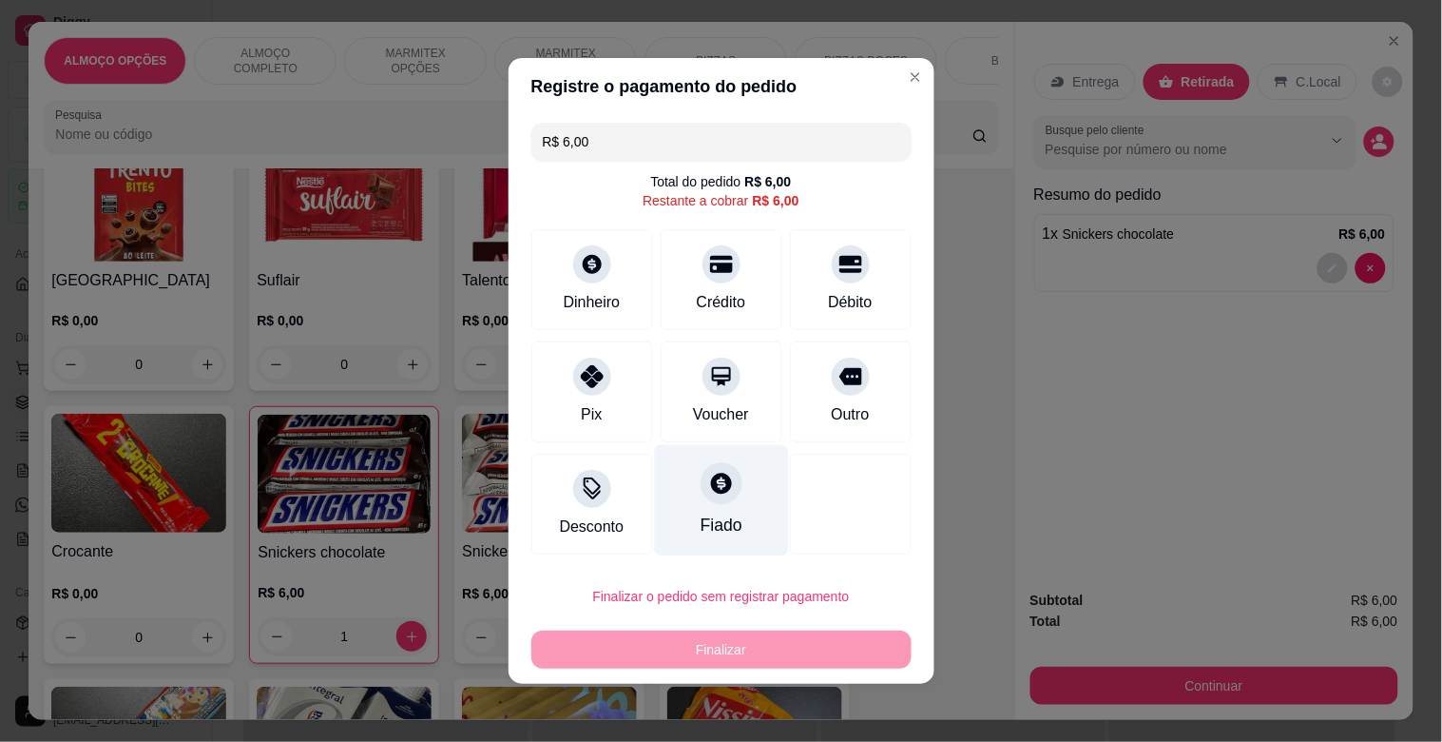
type input "R$ 0,00"
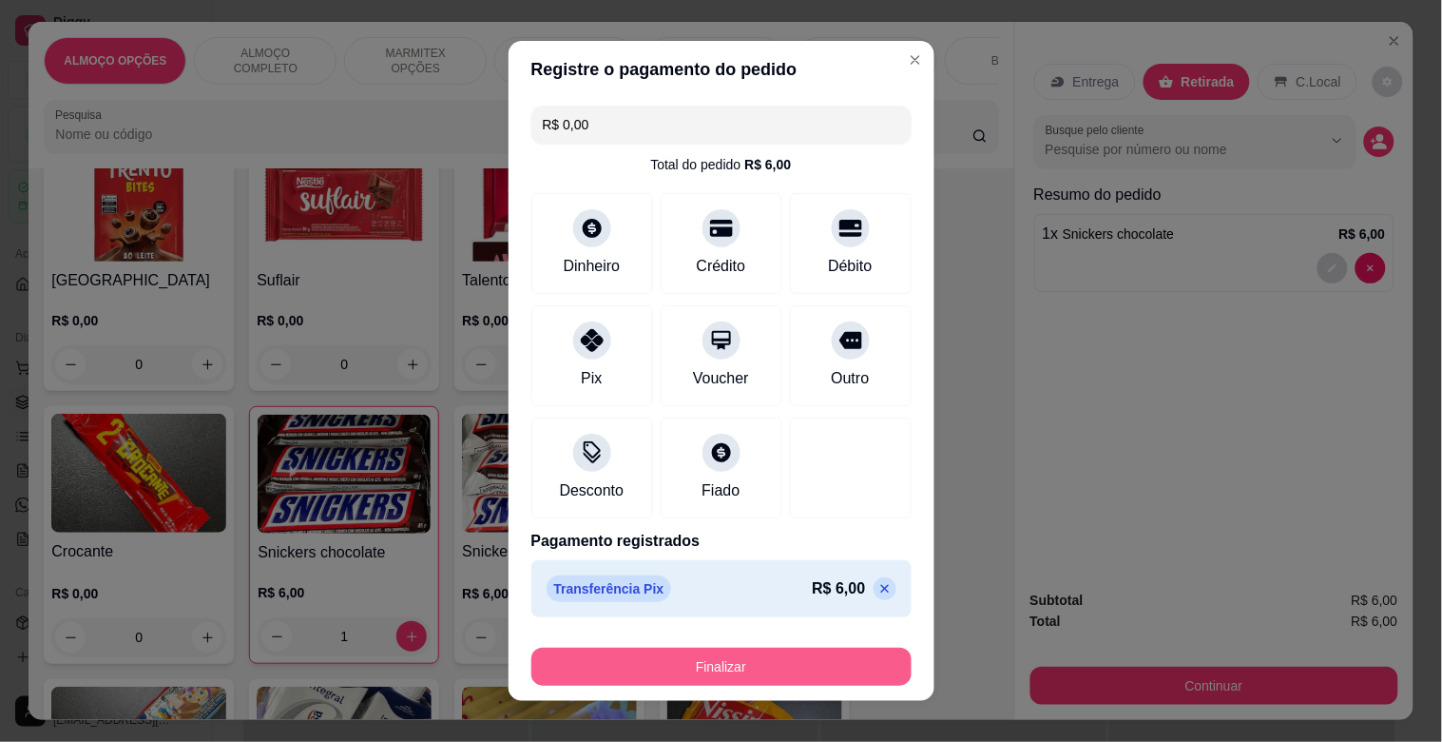
click at [732, 659] on button "Finalizar" at bounding box center [722, 667] width 380 height 38
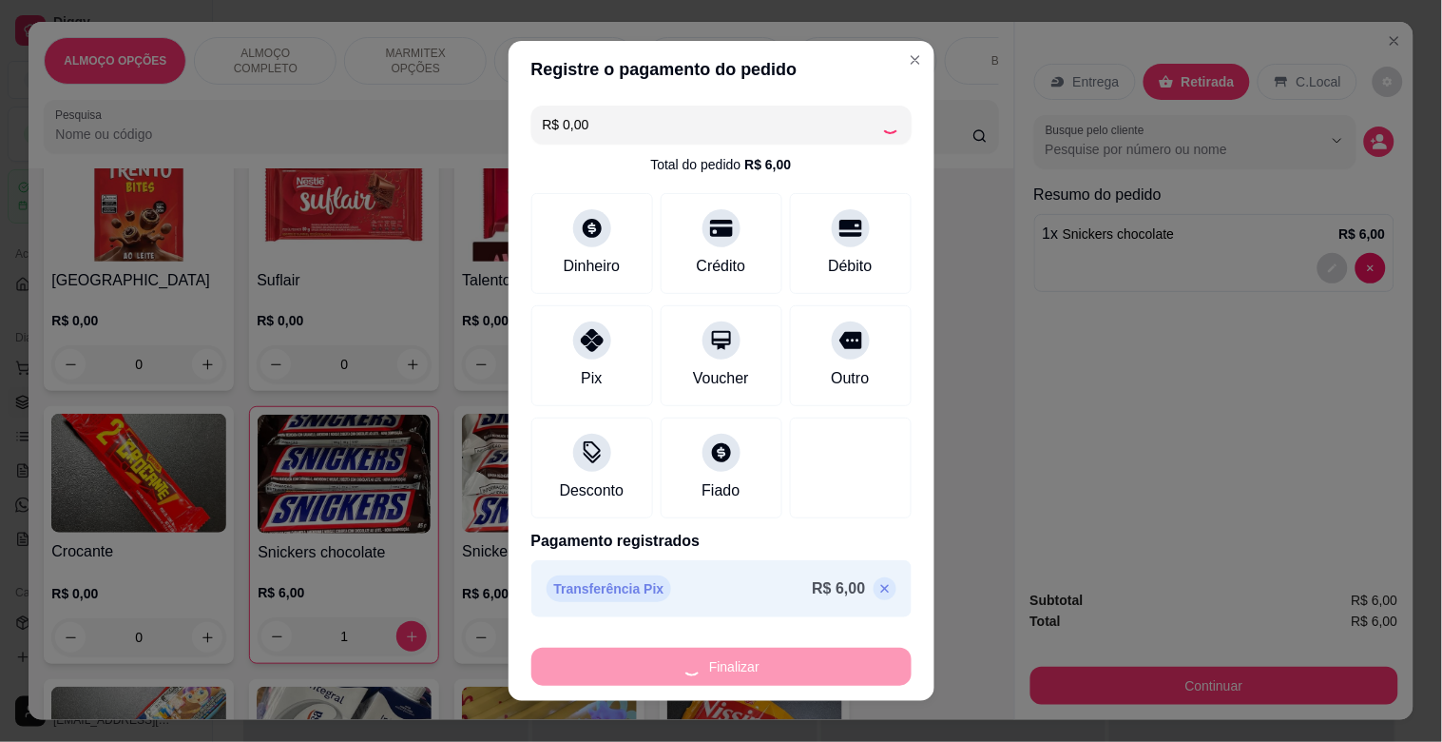
type input "0"
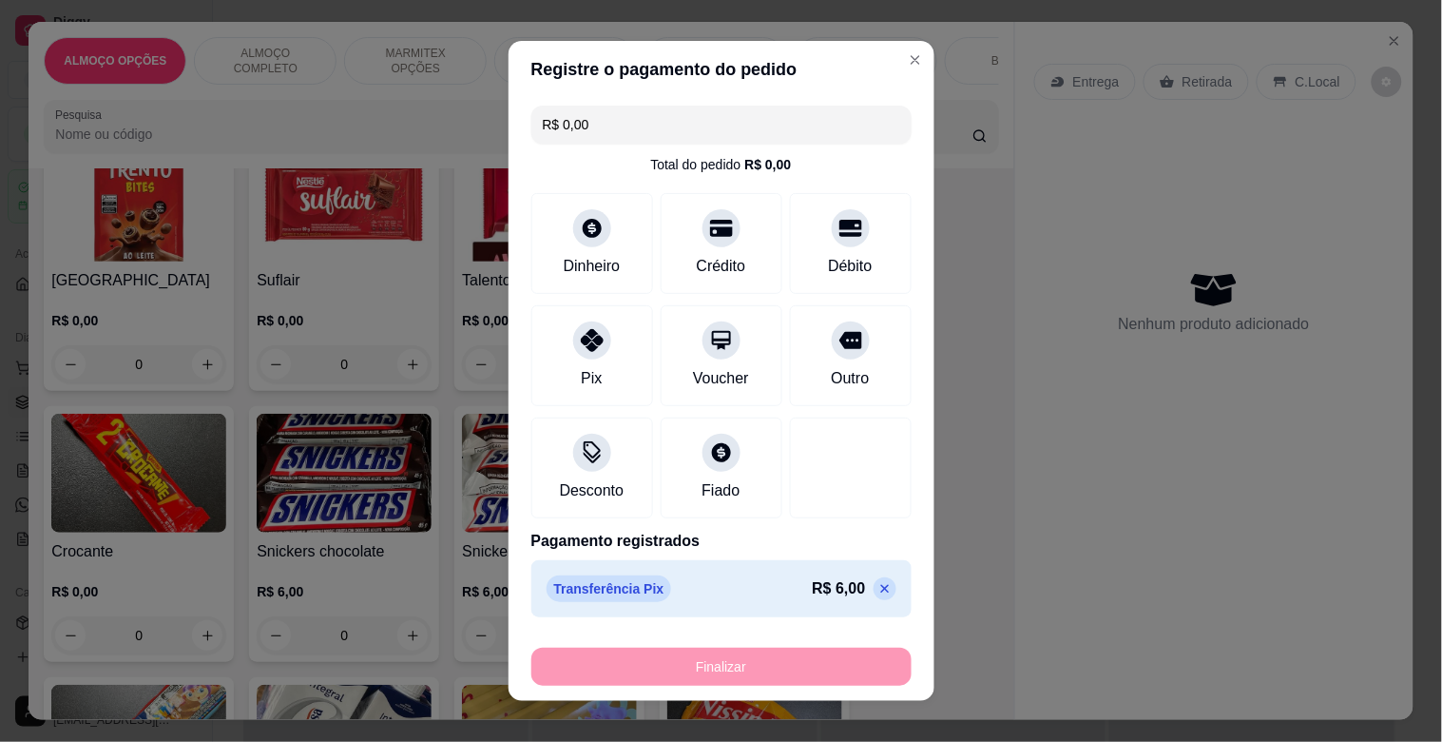
type input "-R$ 6,00"
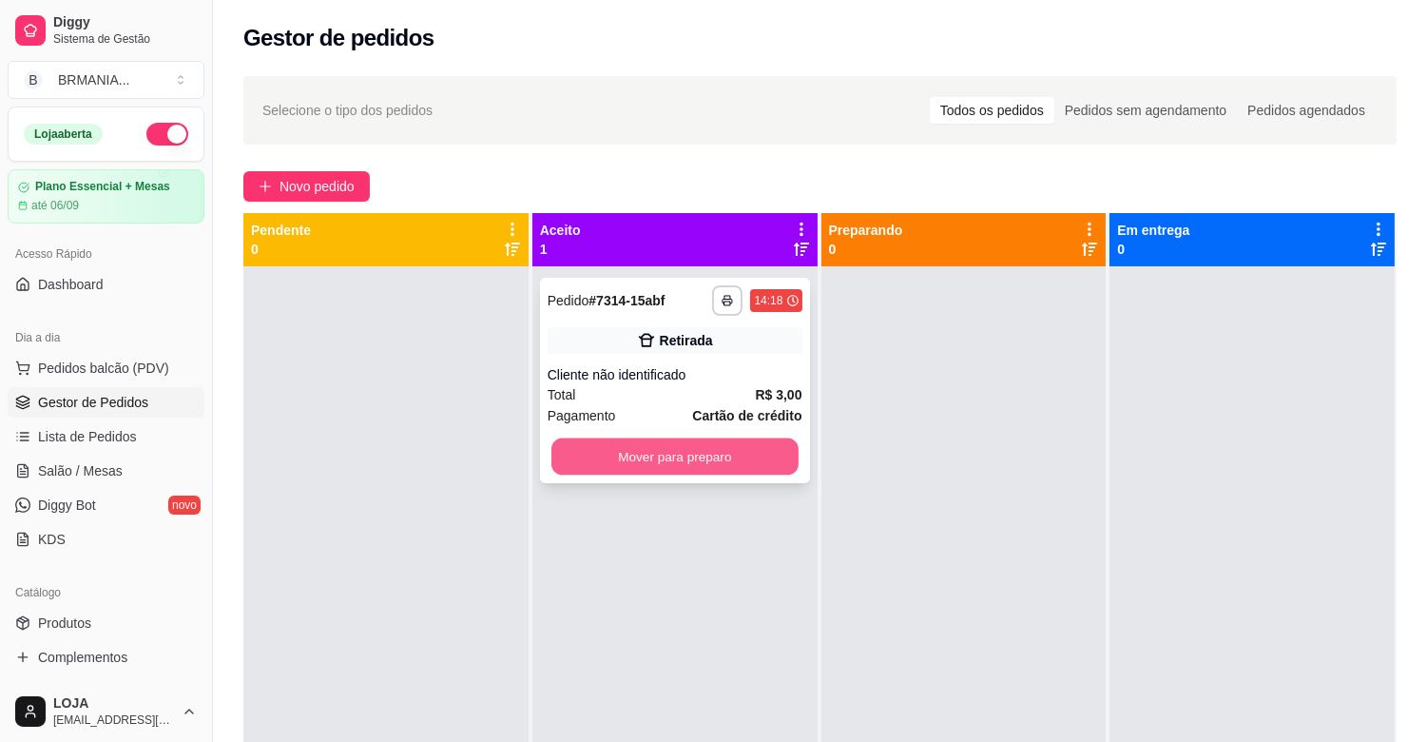
click at [713, 459] on button "Mover para preparo" at bounding box center [674, 456] width 247 height 37
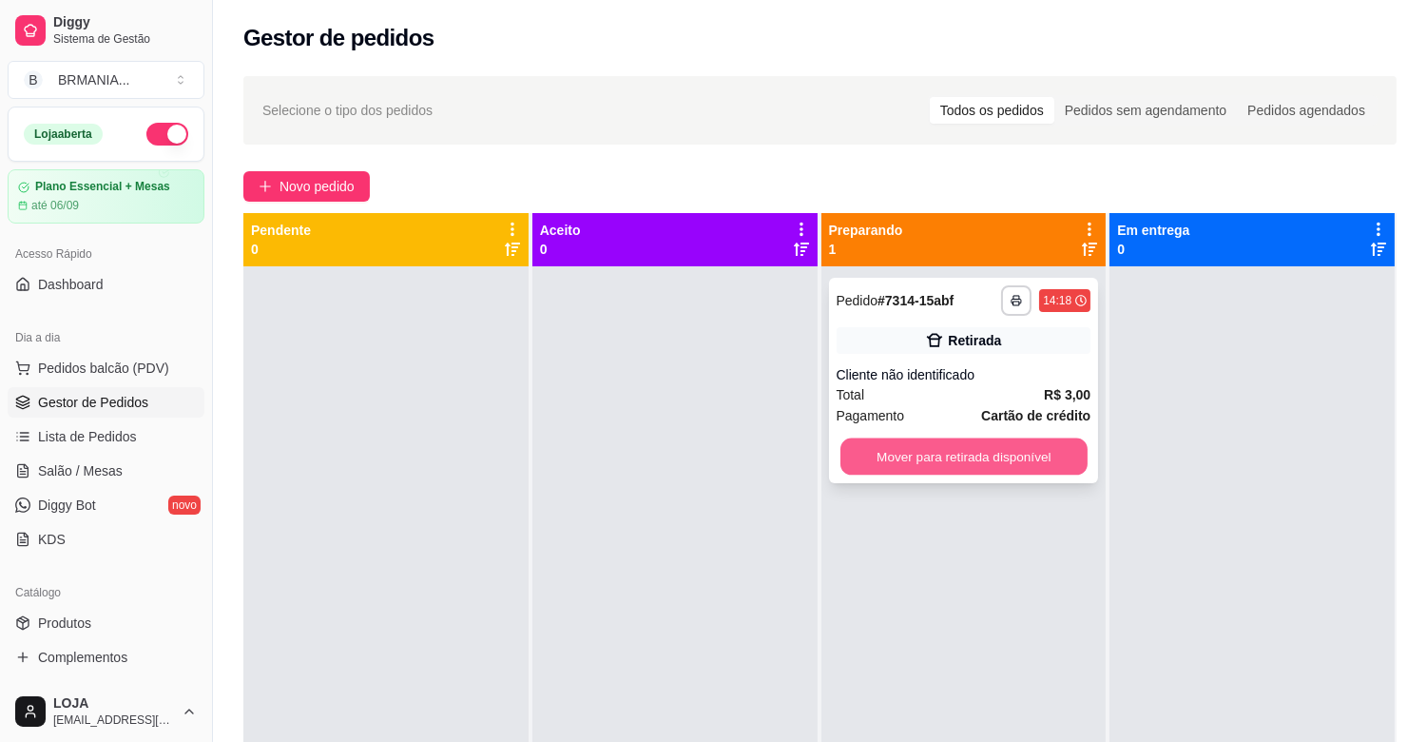
click at [967, 459] on button "Mover para retirada disponível" at bounding box center [964, 456] width 247 height 37
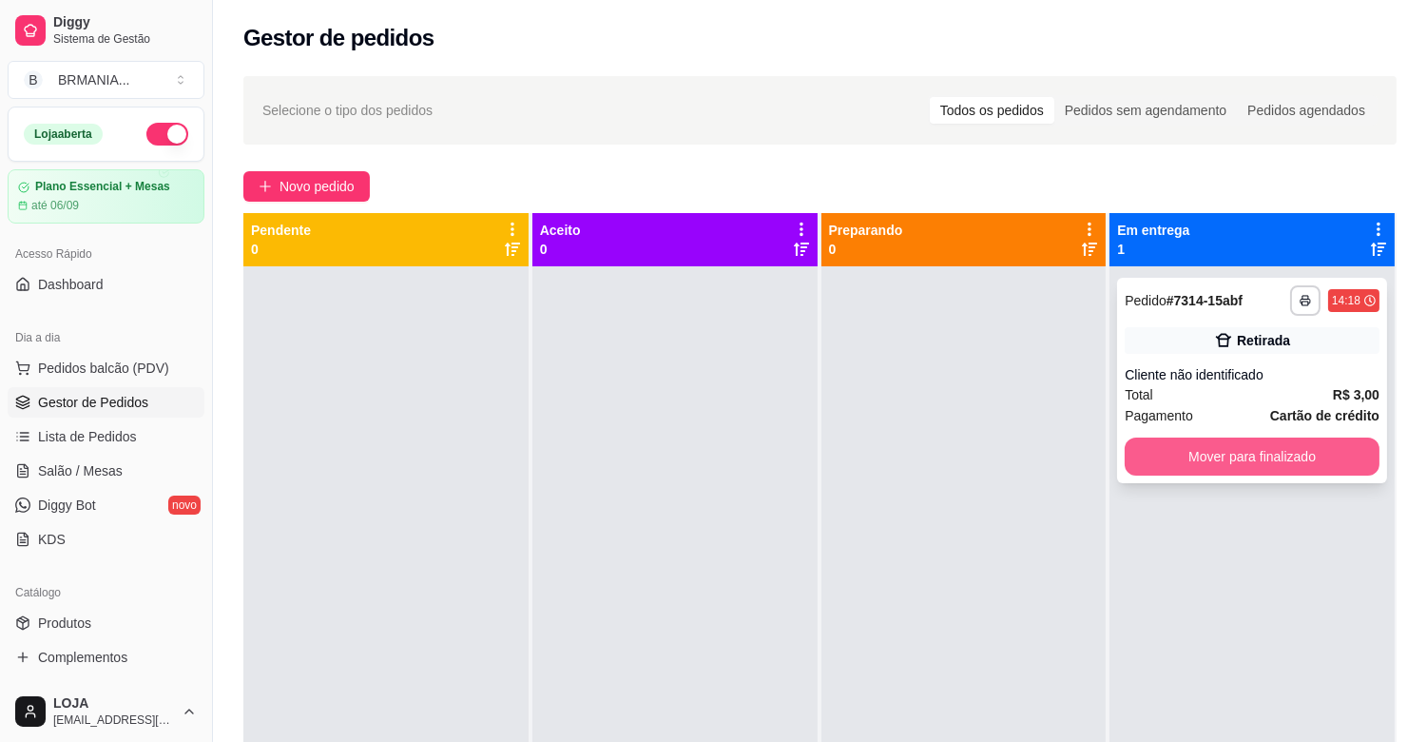
click at [1210, 457] on button "Mover para finalizado" at bounding box center [1252, 456] width 255 height 38
